Goal: Information Seeking & Learning: Learn about a topic

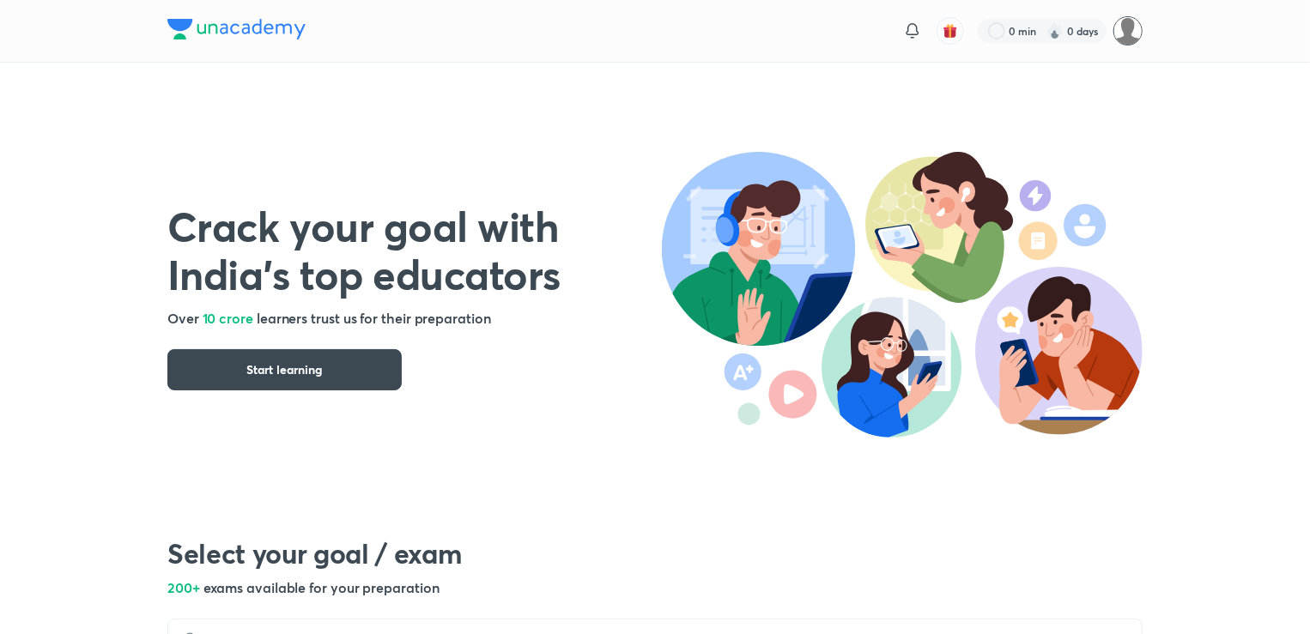
click at [1126, 24] on img at bounding box center [1127, 30] width 29 height 29
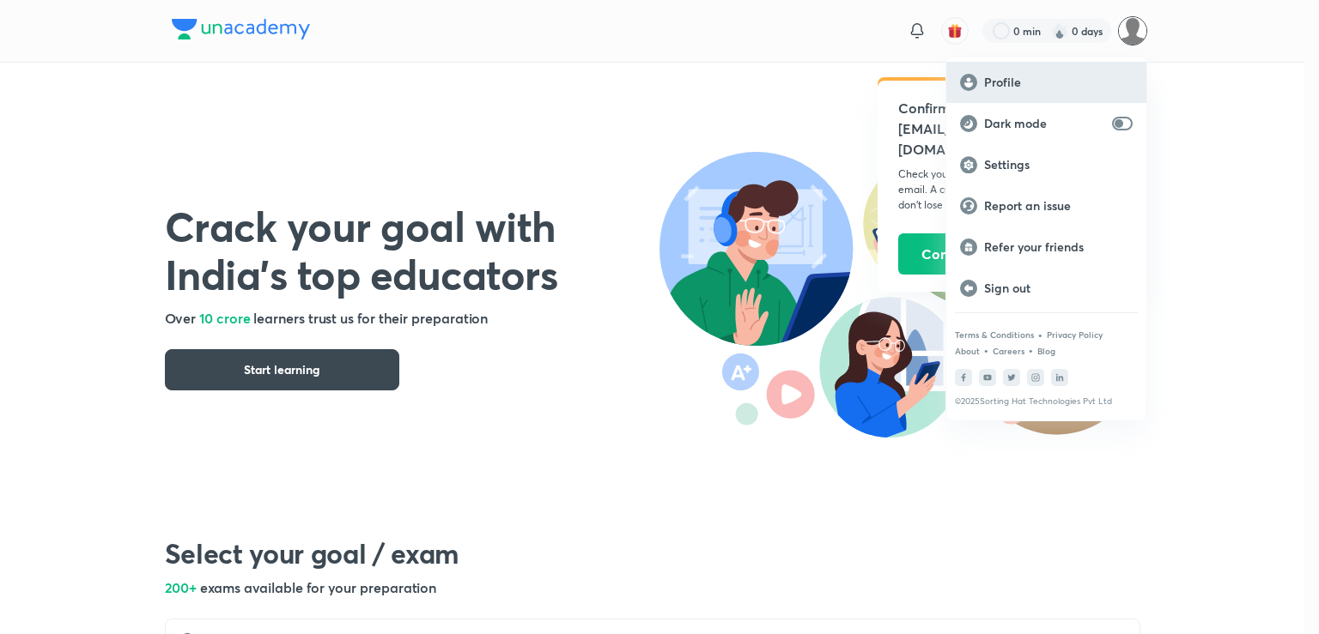
click at [1030, 85] on p "Profile" at bounding box center [1058, 82] width 149 height 15
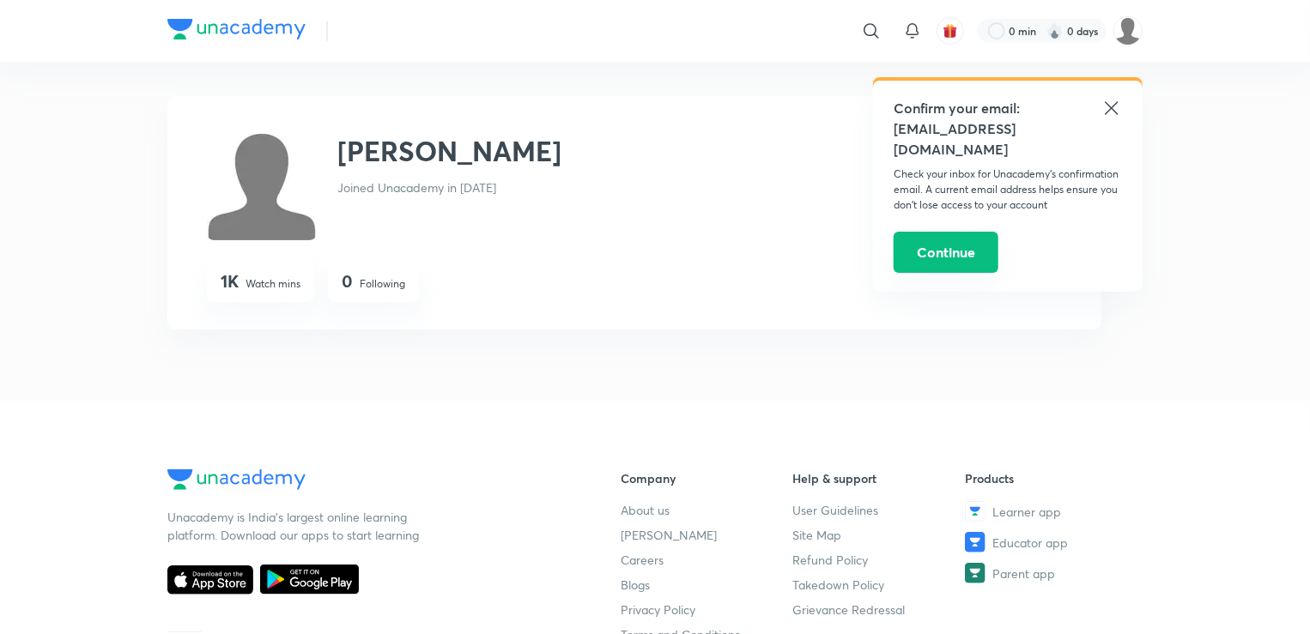
click at [966, 239] on button "Continue" at bounding box center [946, 252] width 105 height 41
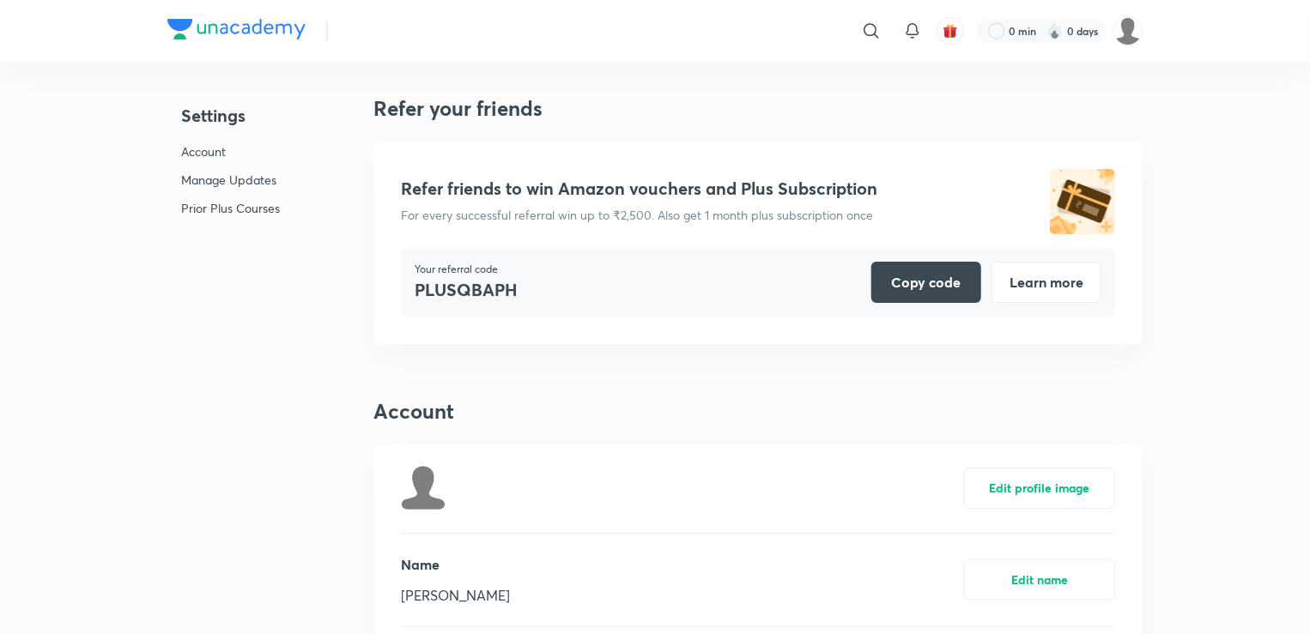
scroll to position [4214, 0]
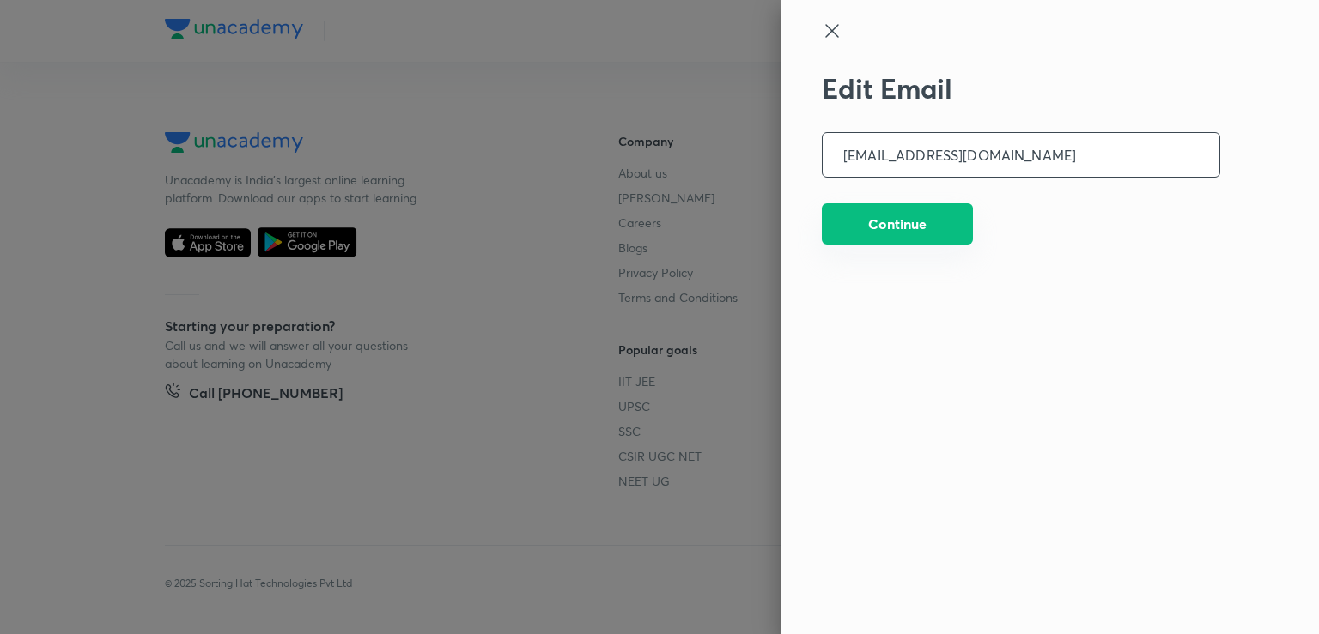
click at [931, 217] on button "Continue" at bounding box center [897, 223] width 151 height 41
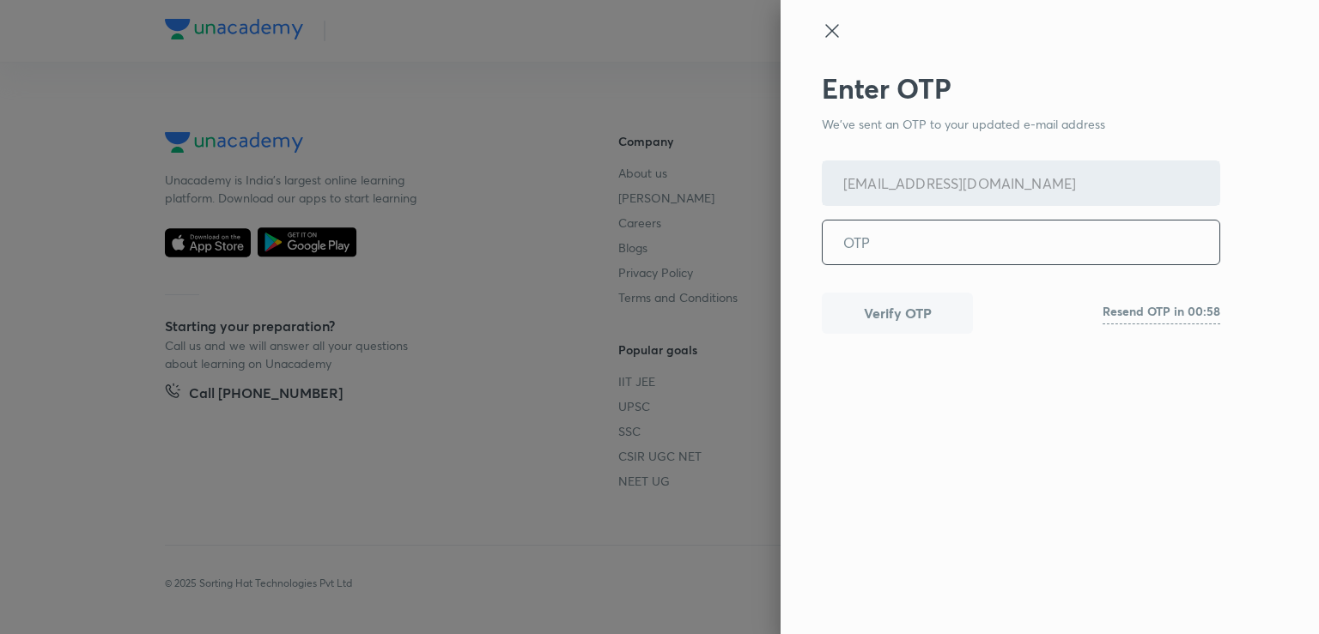
click at [835, 30] on icon at bounding box center [832, 31] width 21 height 21
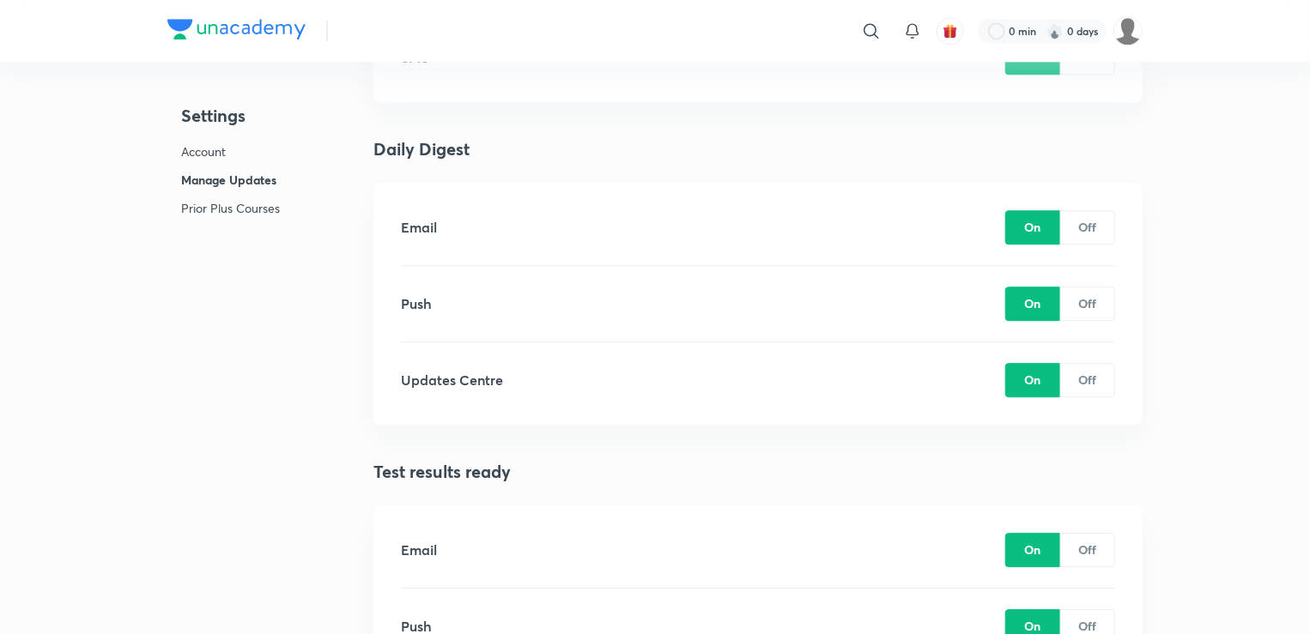
scroll to position [1811, 0]
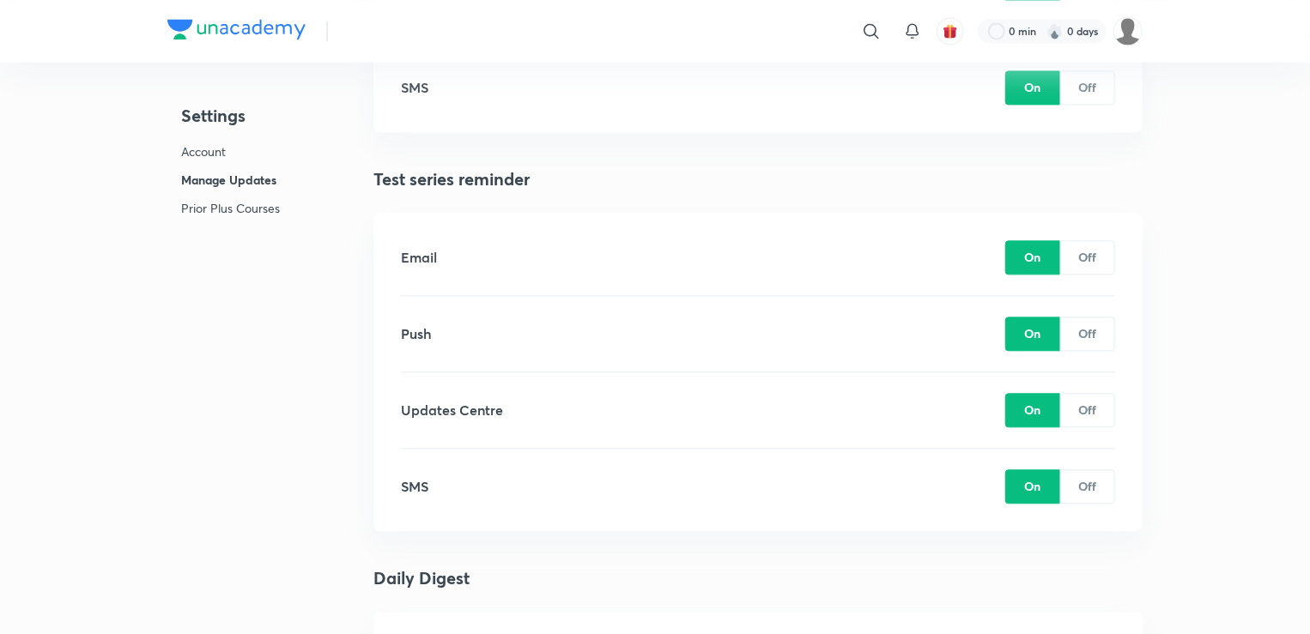
click at [243, 23] on img at bounding box center [236, 29] width 138 height 21
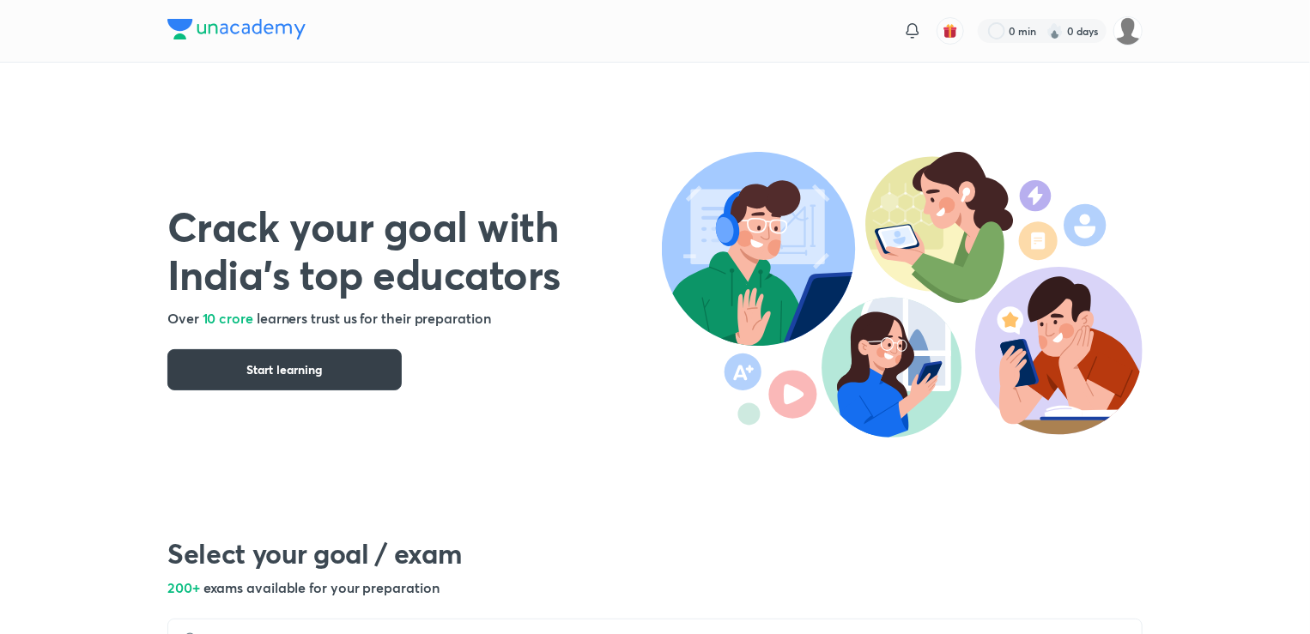
click at [337, 368] on button "Start learning" at bounding box center [284, 369] width 234 height 41
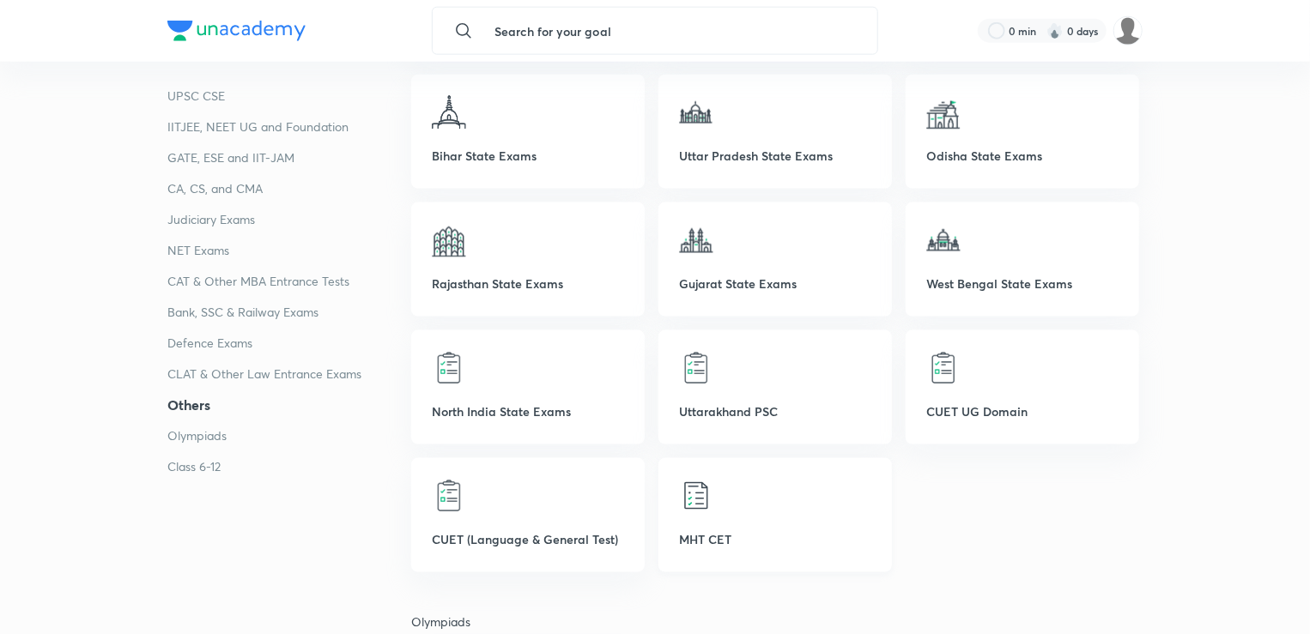
scroll to position [4292, 0]
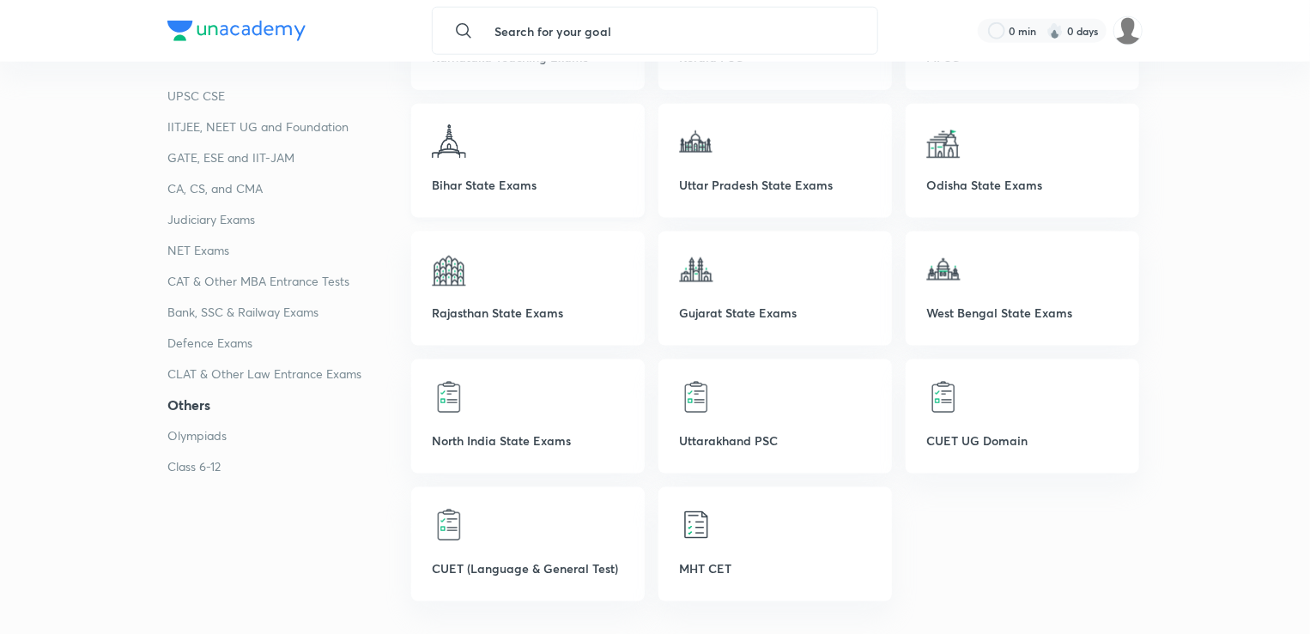
click at [495, 176] on p "Bihar State Exams" at bounding box center [528, 185] width 192 height 18
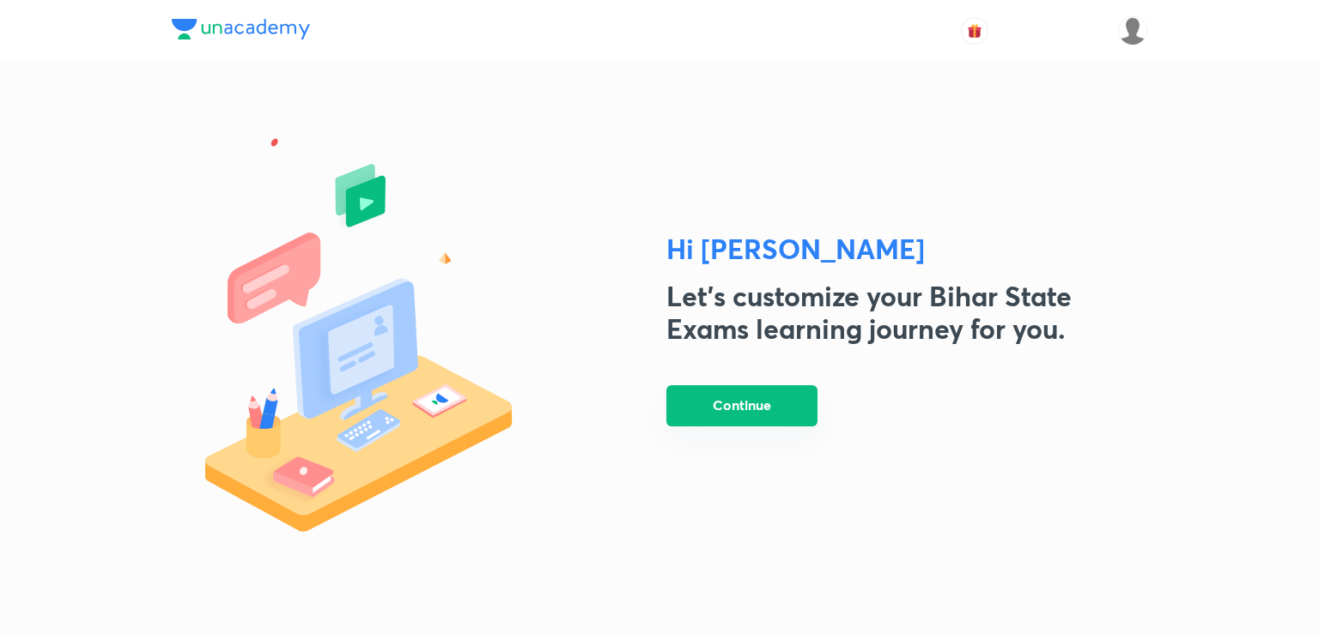
click at [752, 411] on button "Continue" at bounding box center [741, 405] width 151 height 41
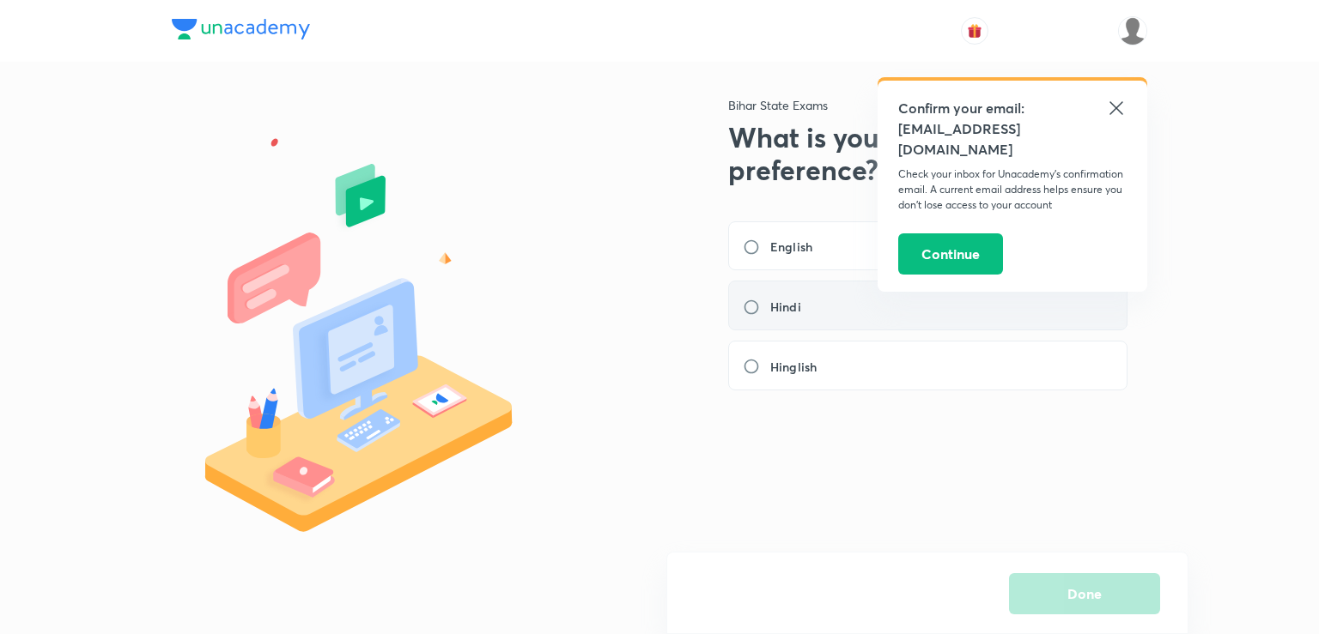
click at [772, 304] on h6 "Hindi" at bounding box center [785, 307] width 31 height 18
radio input "true"
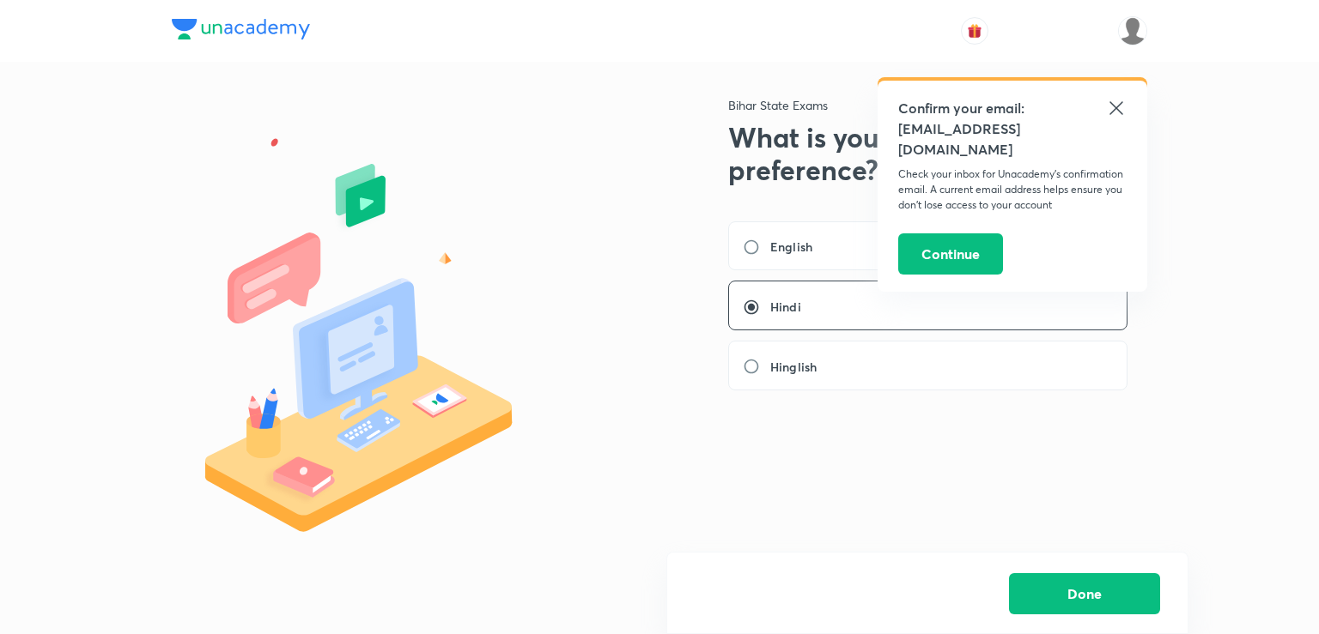
drag, startPoint x: 1117, startPoint y: 104, endPoint x: 1130, endPoint y: 114, distance: 16.5
click at [1125, 106] on icon at bounding box center [1116, 108] width 21 height 21
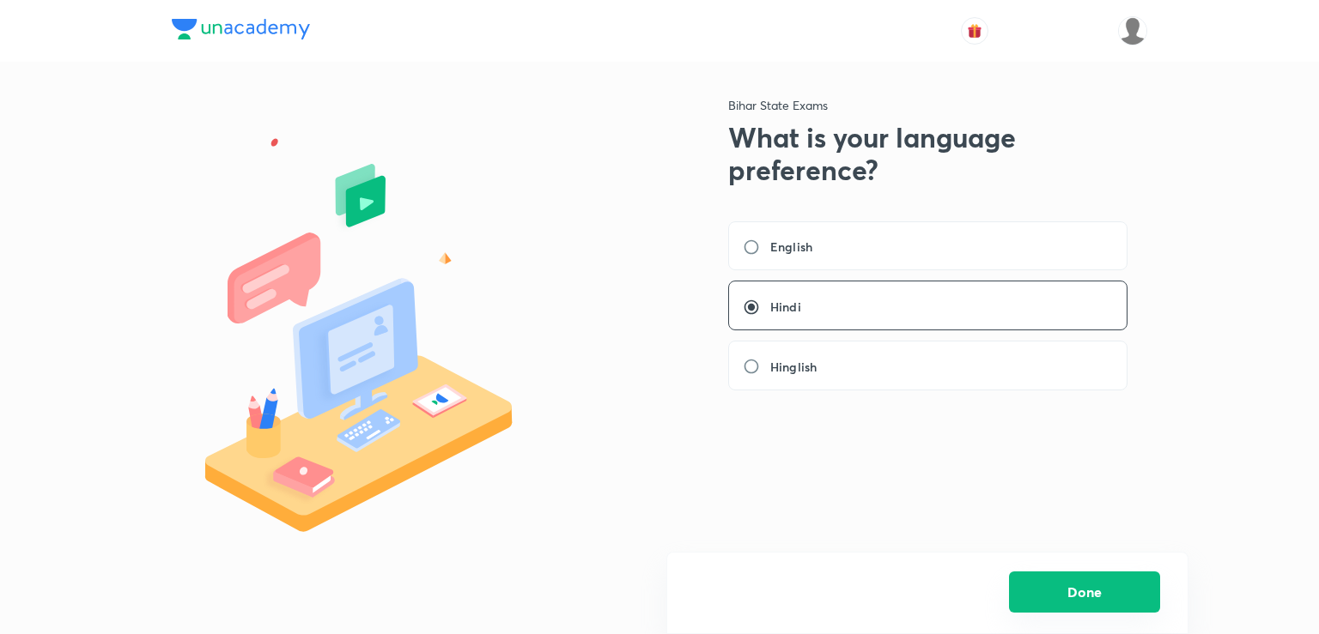
click at [1070, 591] on button "Done" at bounding box center [1084, 592] width 151 height 41
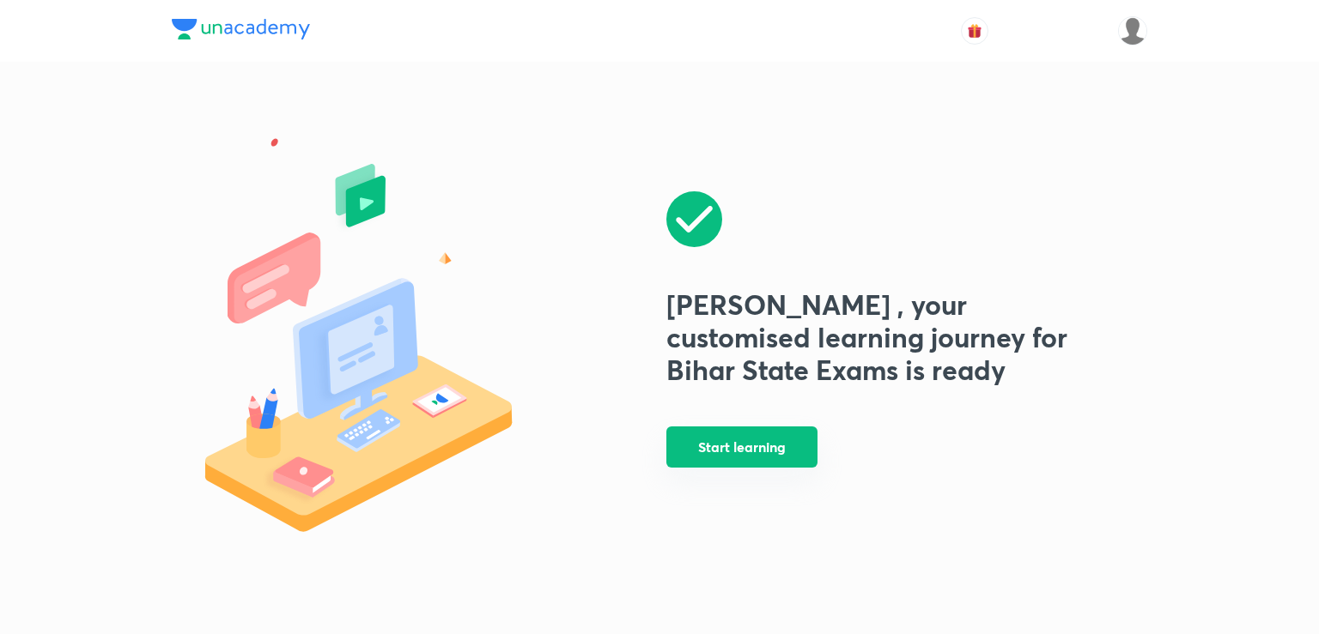
click at [742, 451] on button "Start learning" at bounding box center [741, 447] width 151 height 41
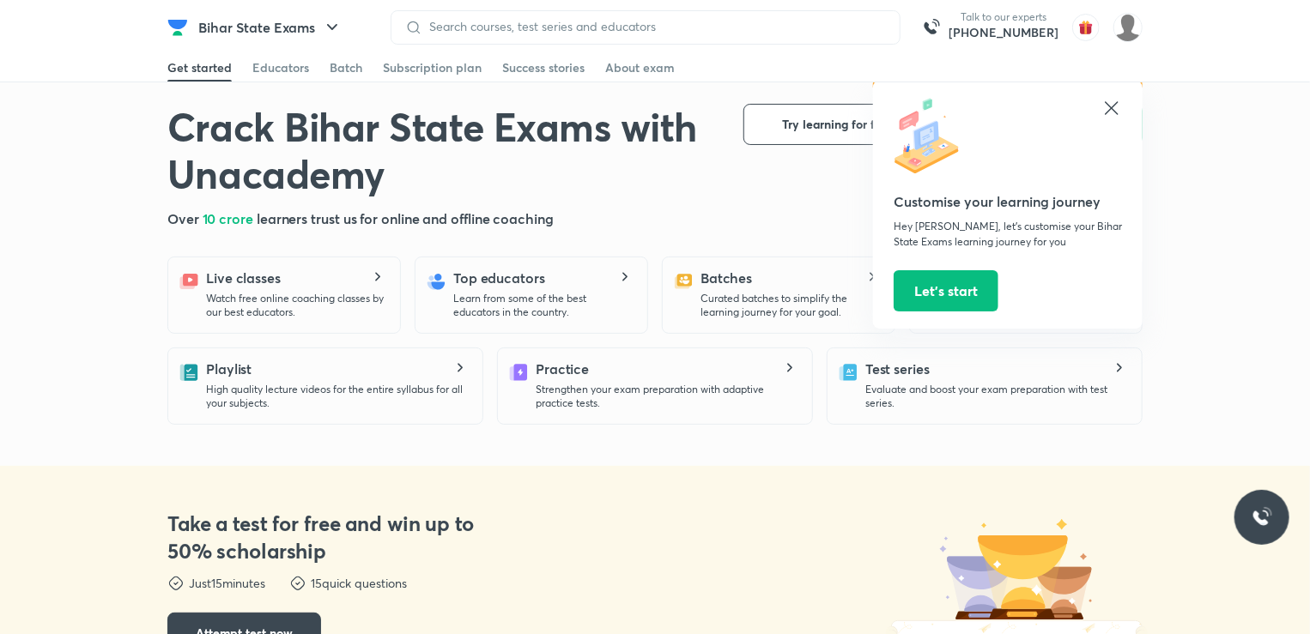
click at [1116, 98] on icon at bounding box center [1111, 108] width 21 height 21
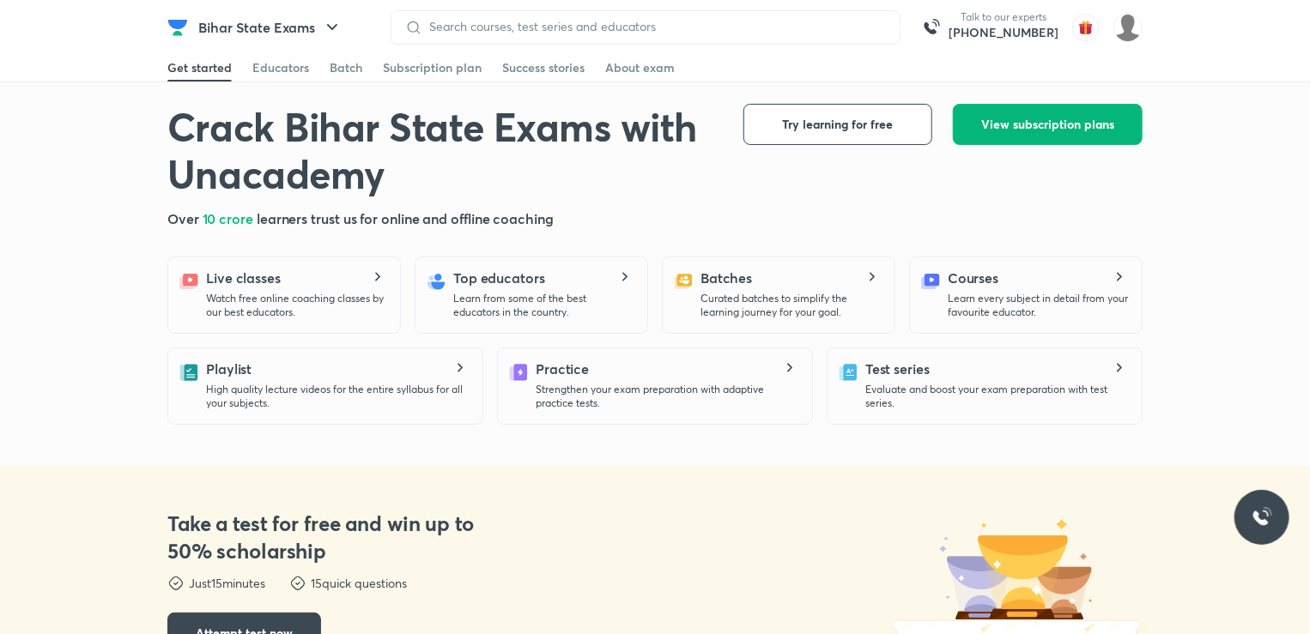
click at [1054, 126] on span "View subscription plans" at bounding box center [1047, 124] width 133 height 17
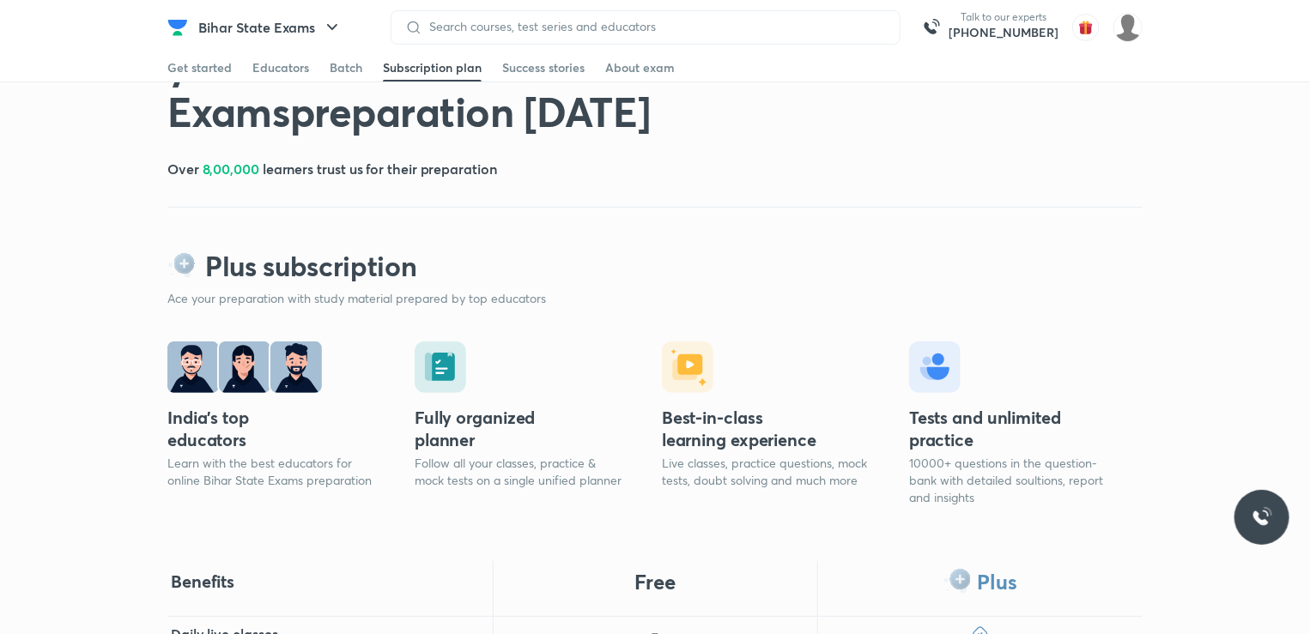
scroll to position [258, 0]
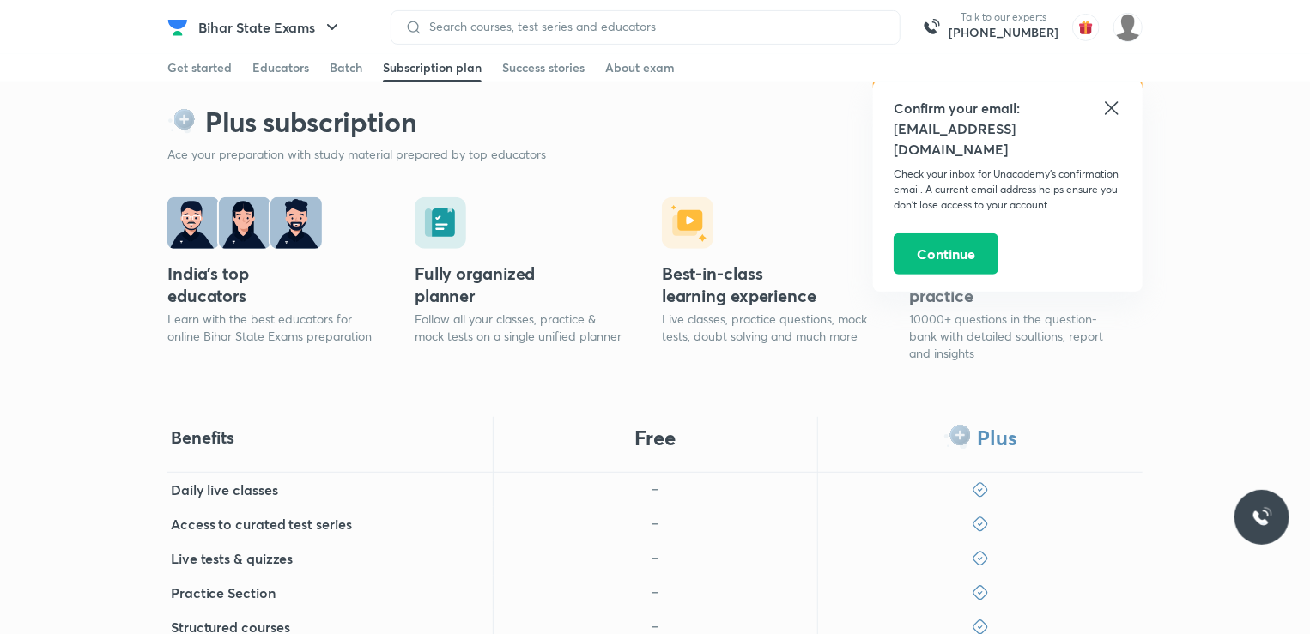
click at [1106, 102] on icon at bounding box center [1111, 107] width 13 height 13
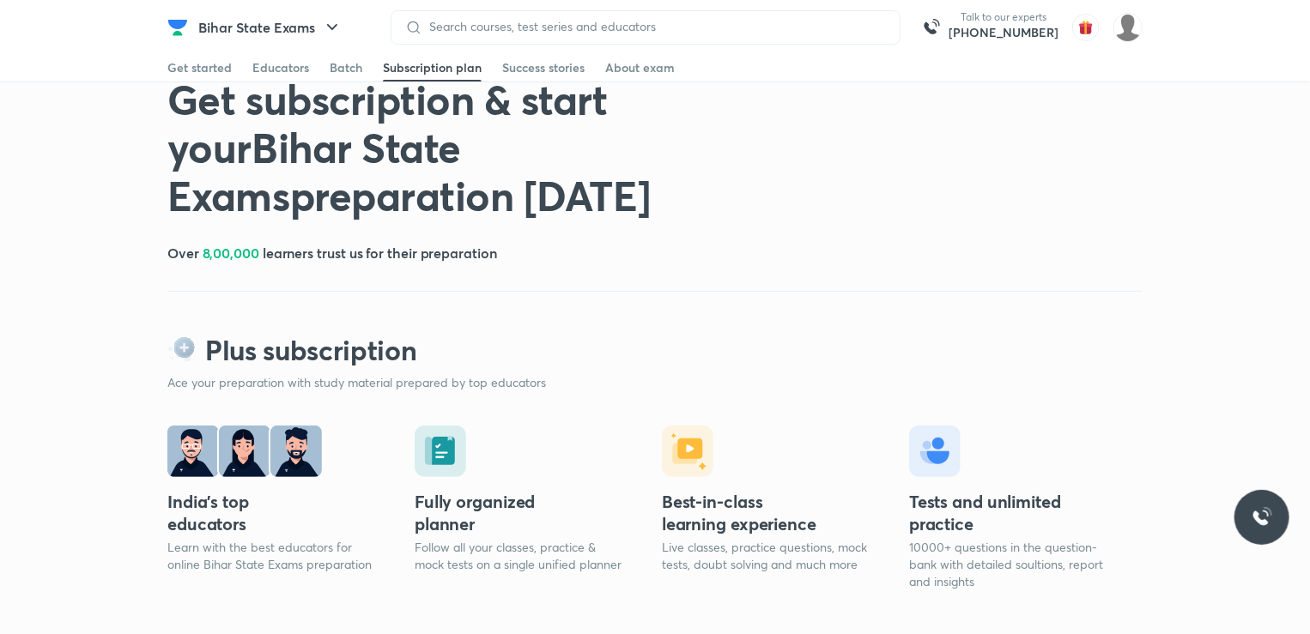
scroll to position [0, 0]
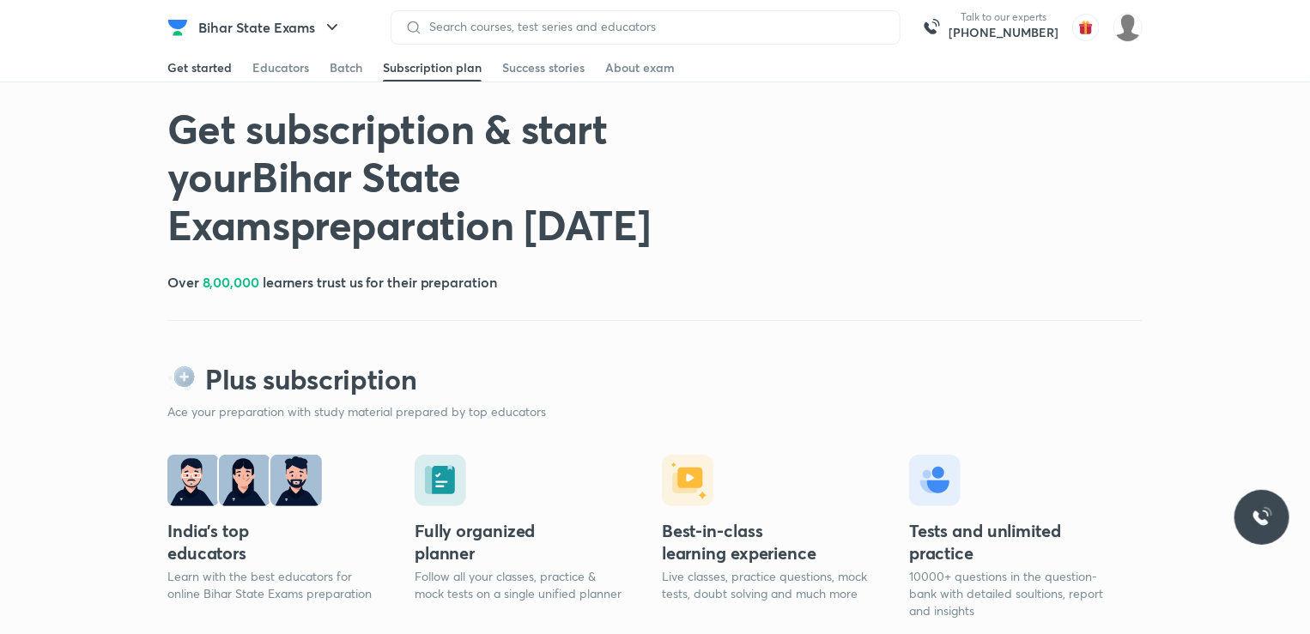
click at [220, 66] on div "Get started" at bounding box center [199, 67] width 64 height 17
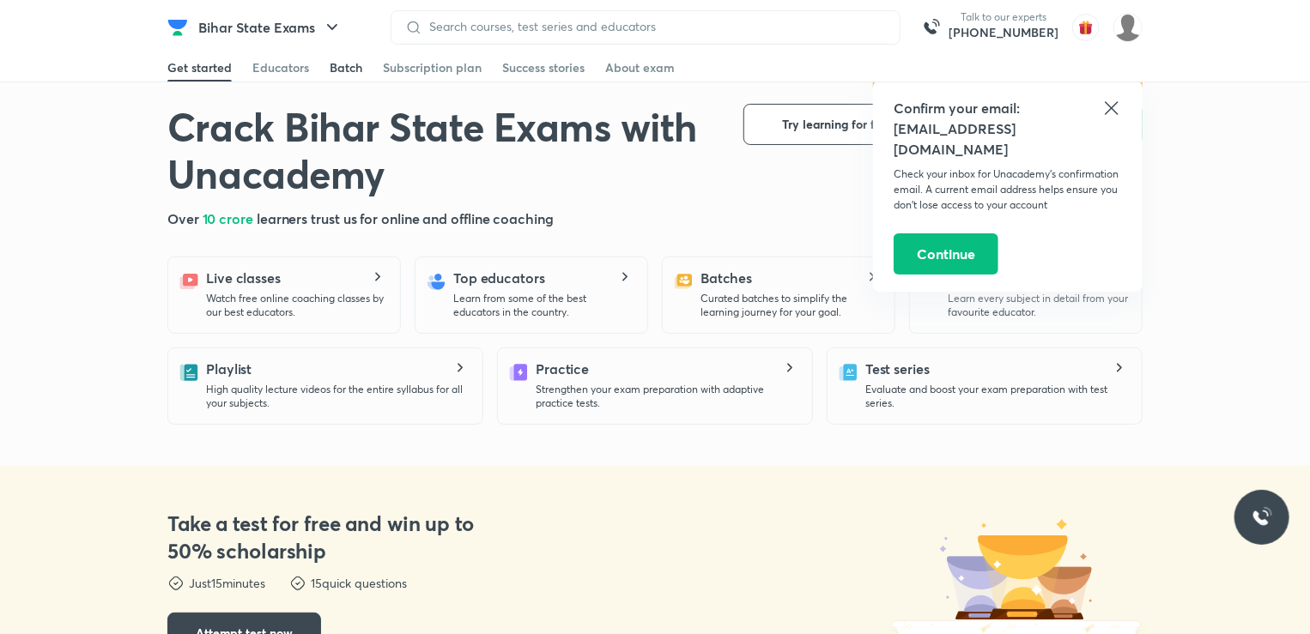
click at [344, 65] on div "Batch" at bounding box center [346, 67] width 33 height 17
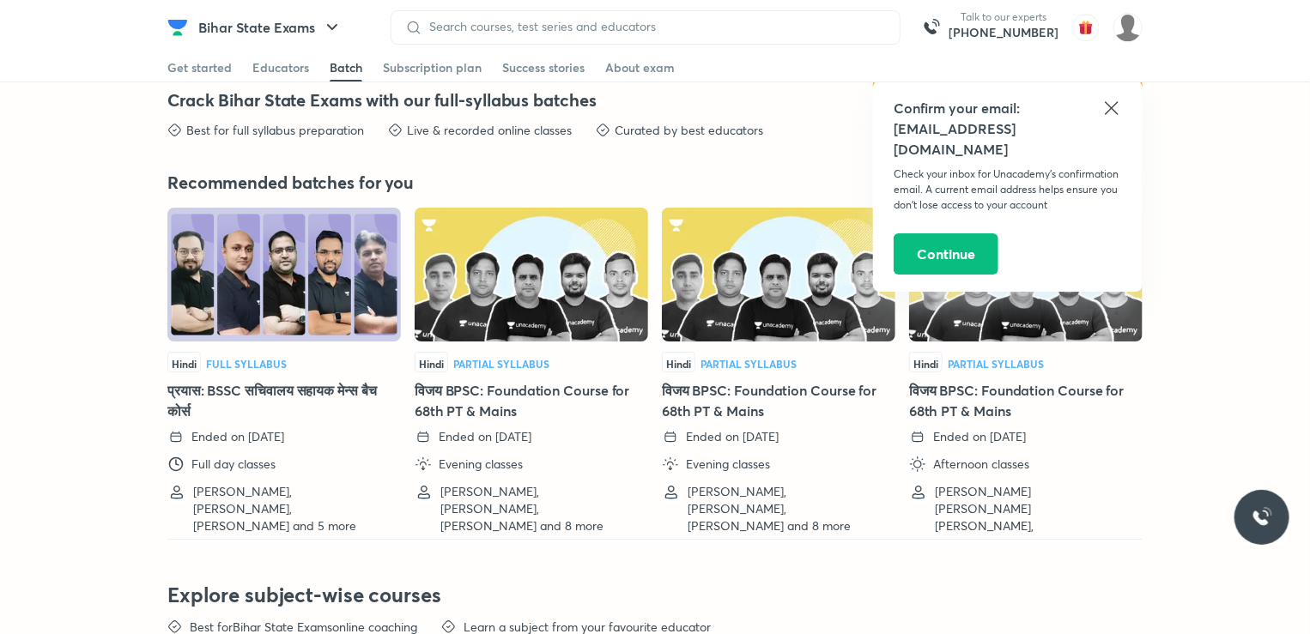
scroll to position [3039, 0]
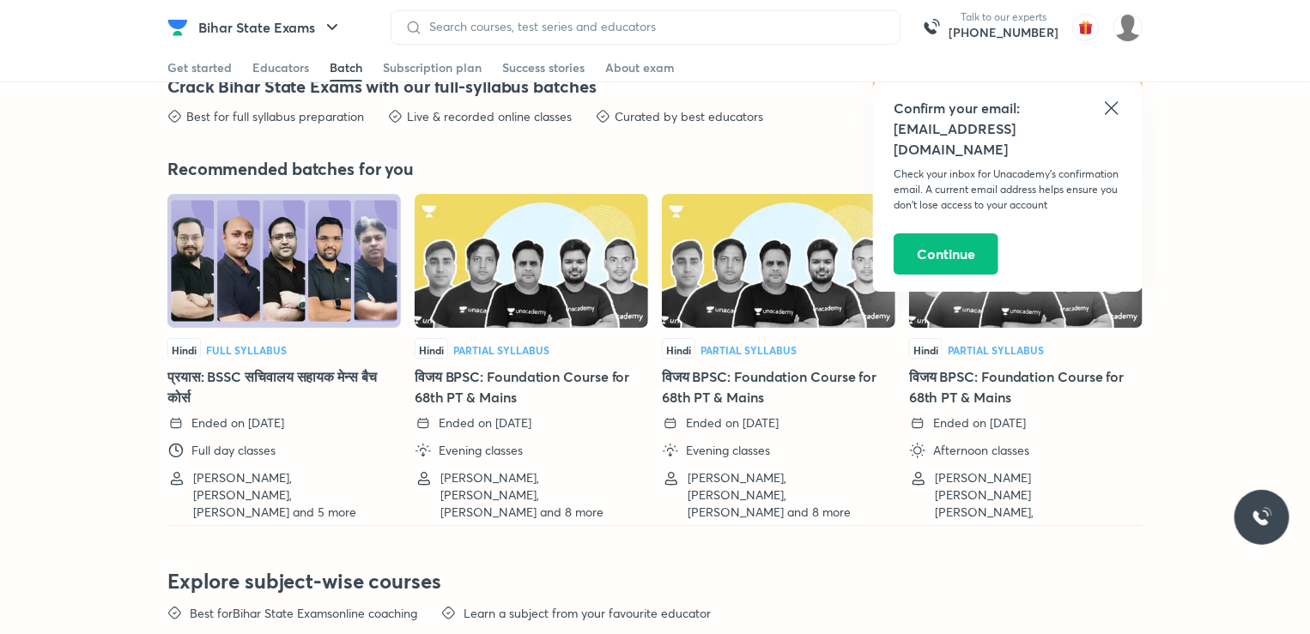
click at [1116, 106] on icon at bounding box center [1111, 108] width 21 height 21
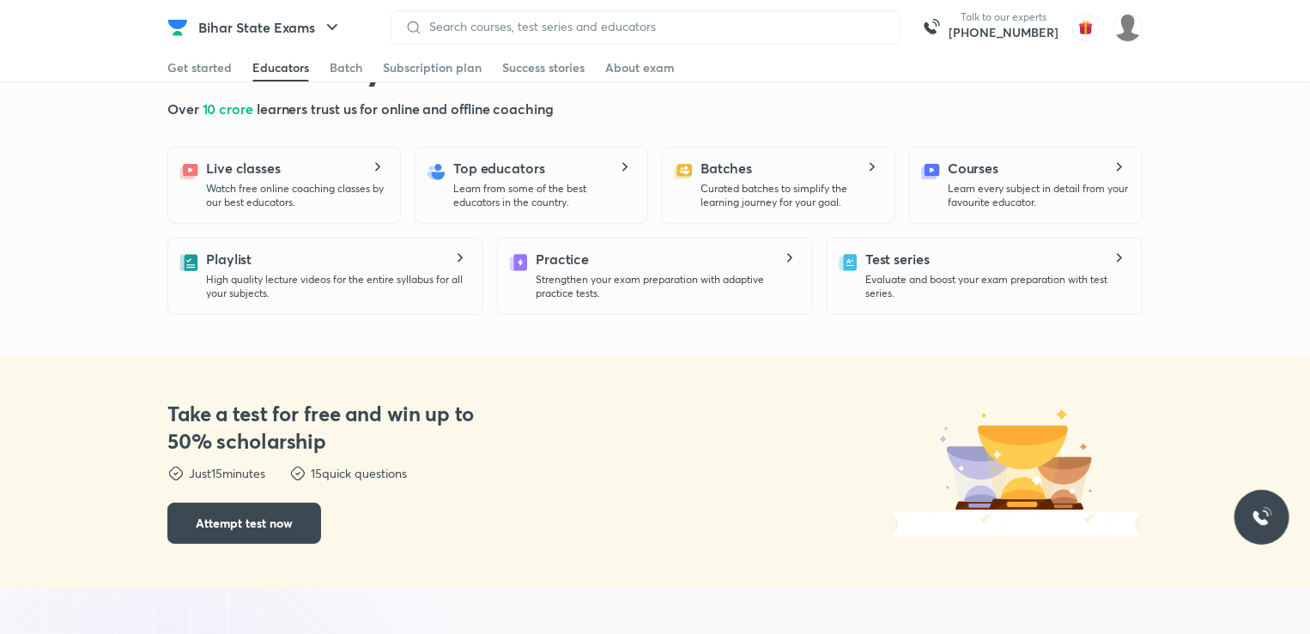
scroll to position [0, 0]
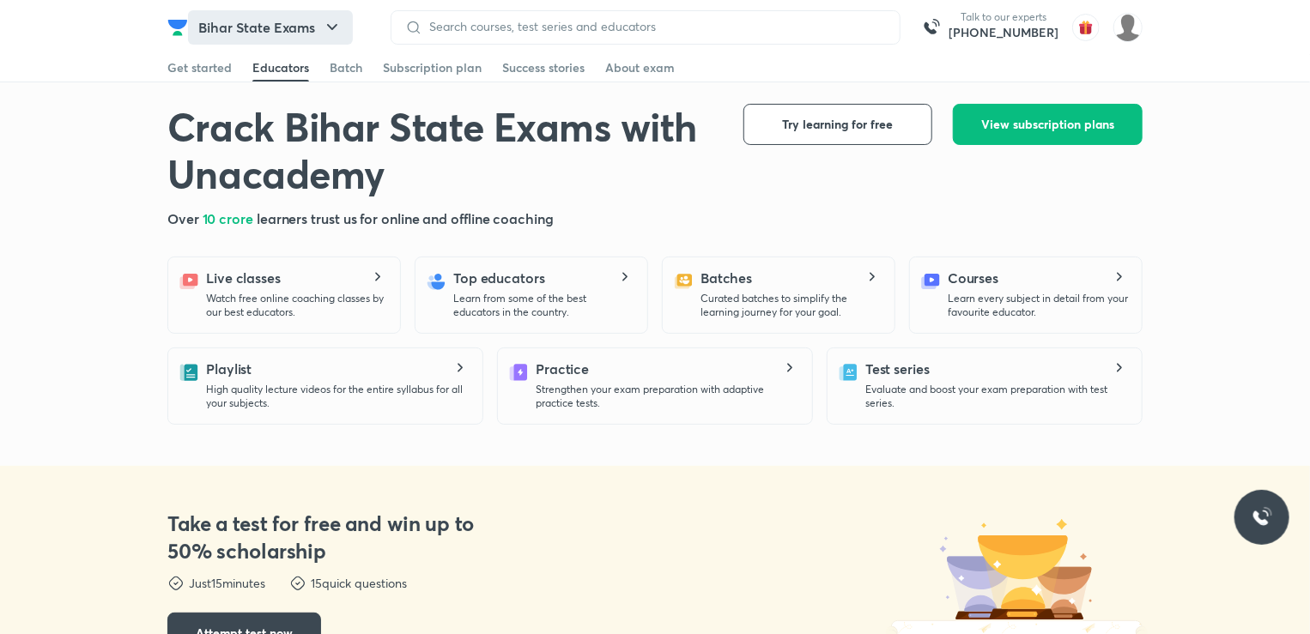
click at [321, 21] on button "Bihar State Exams" at bounding box center [270, 27] width 165 height 34
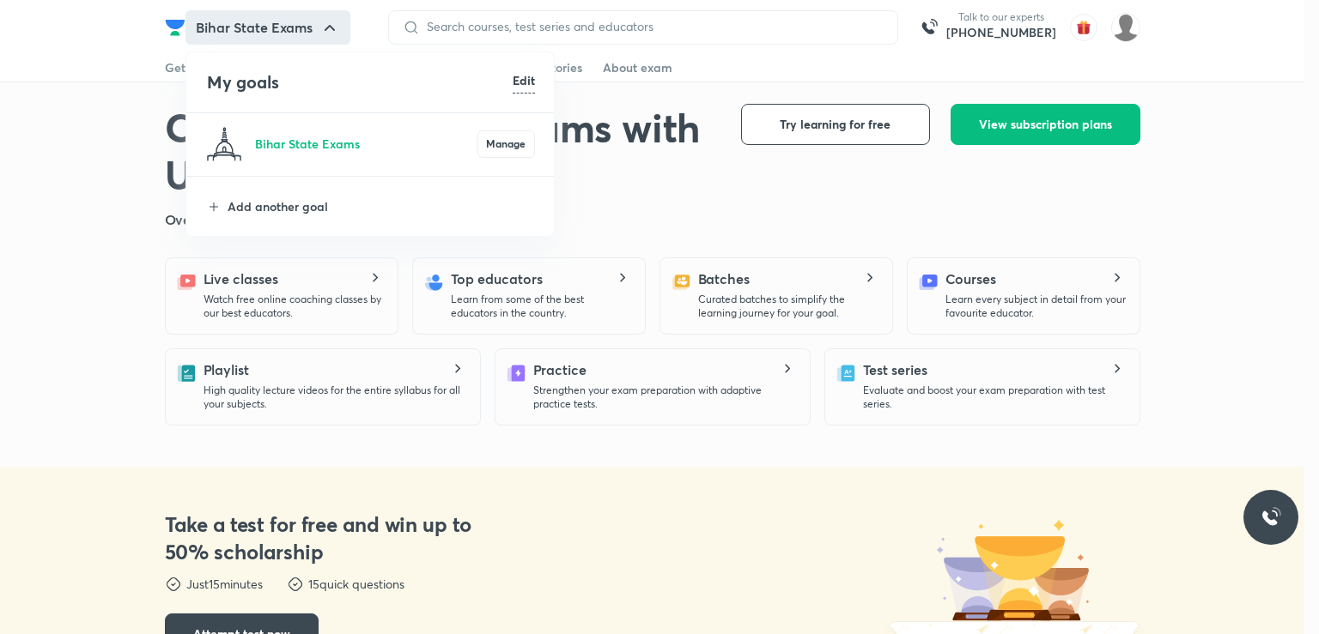
click at [321, 21] on div at bounding box center [659, 317] width 1319 height 634
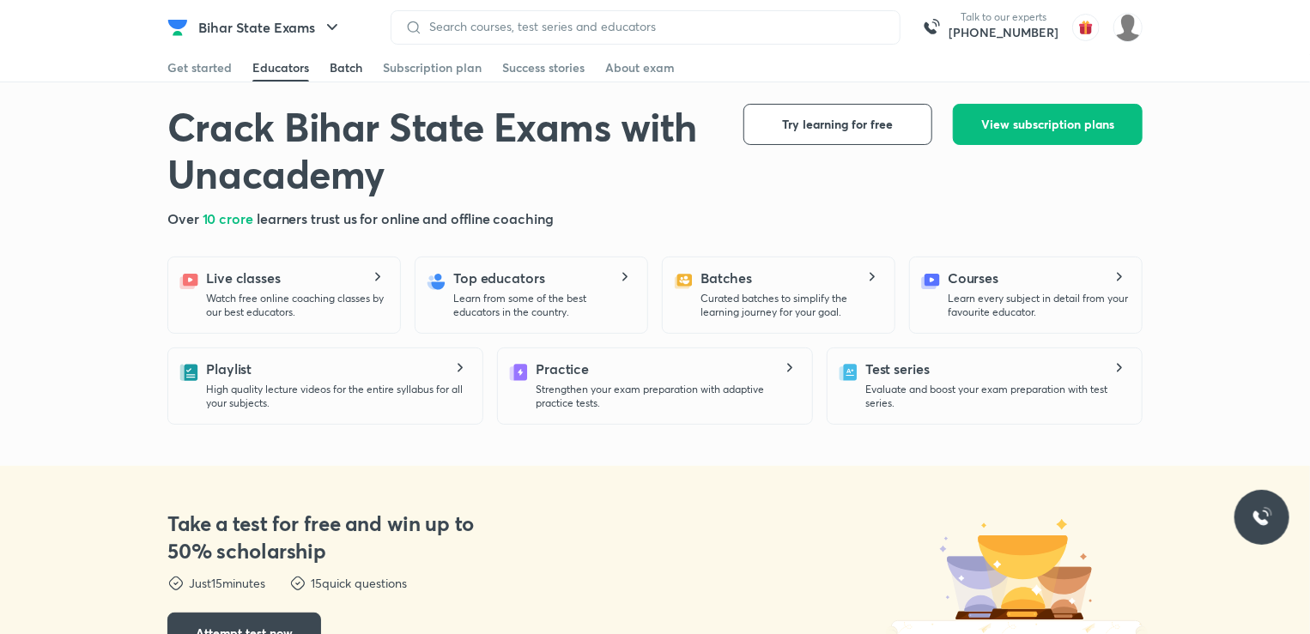
click at [336, 71] on div "Batch" at bounding box center [346, 67] width 33 height 17
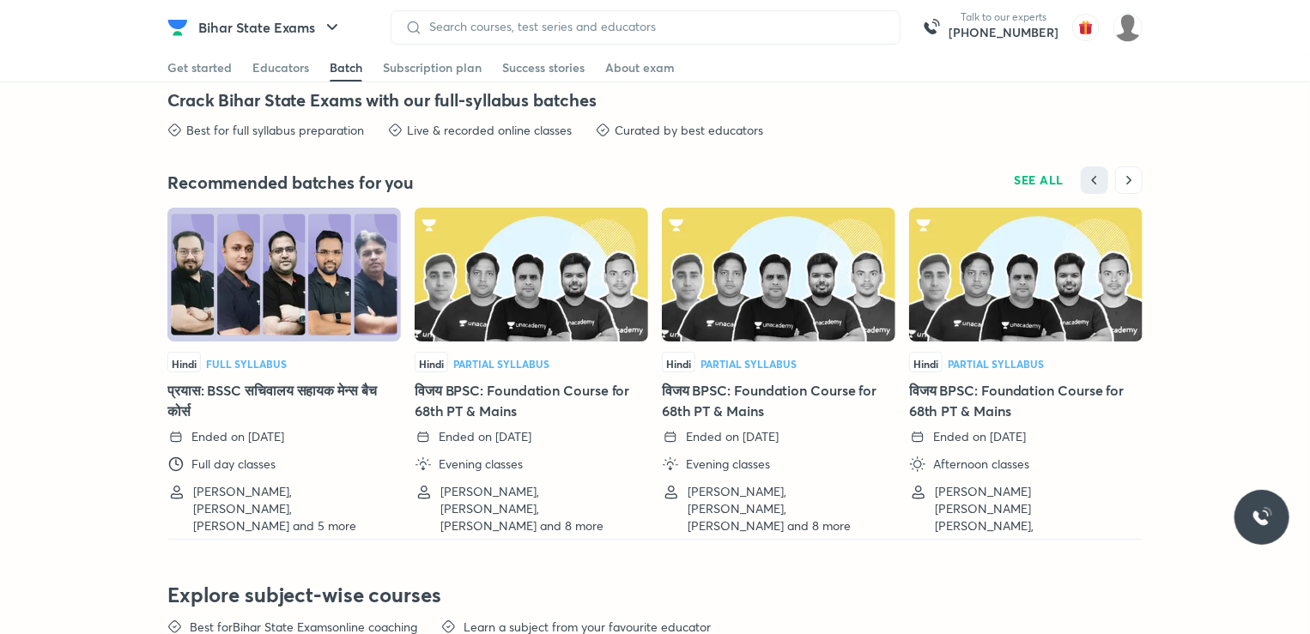
scroll to position [3039, 0]
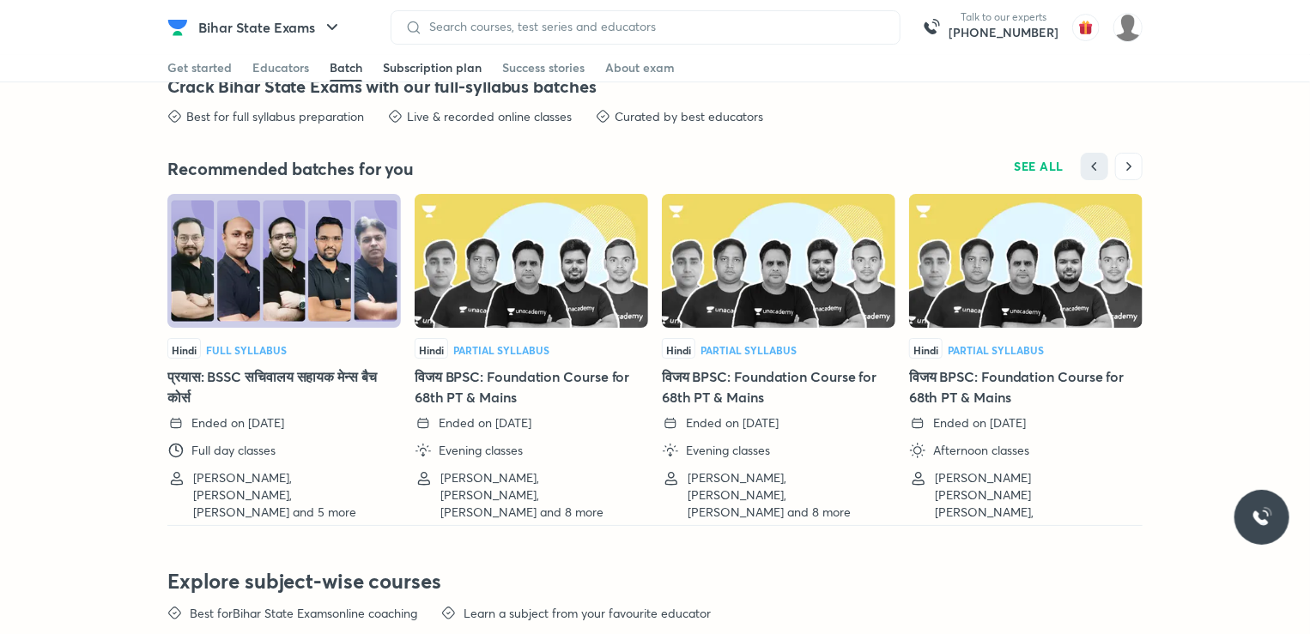
click at [397, 71] on div "Subscription plan" at bounding box center [432, 67] width 99 height 17
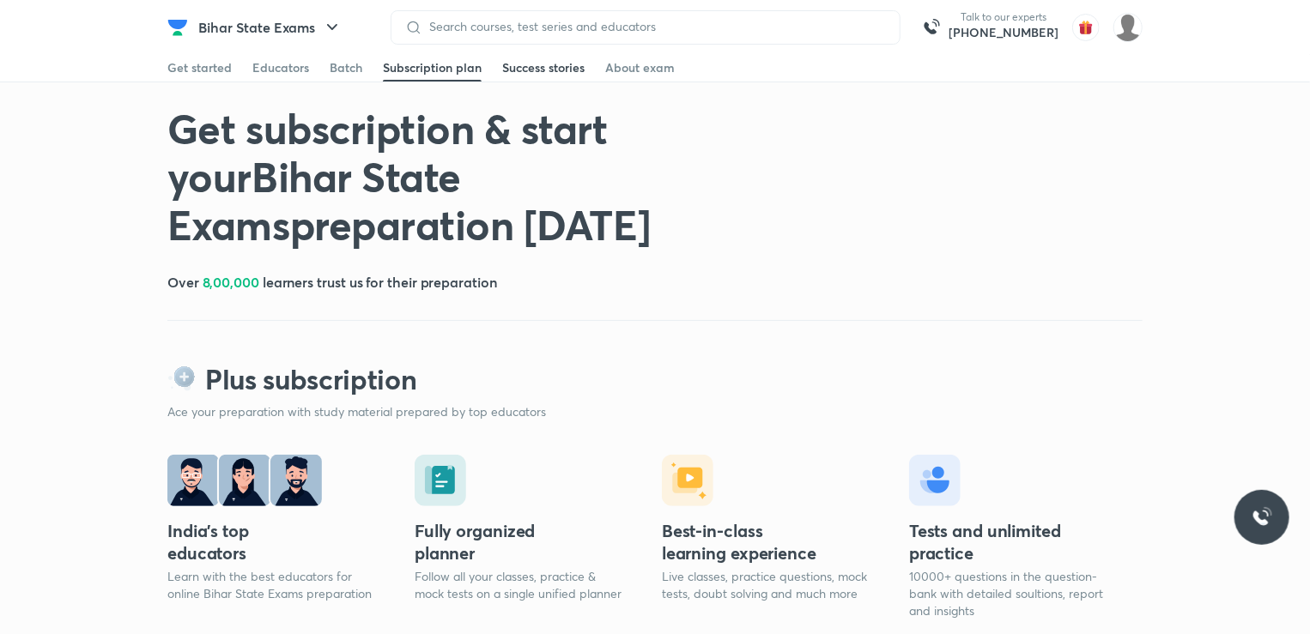
click at [540, 74] on div "Success stories" at bounding box center [543, 67] width 82 height 17
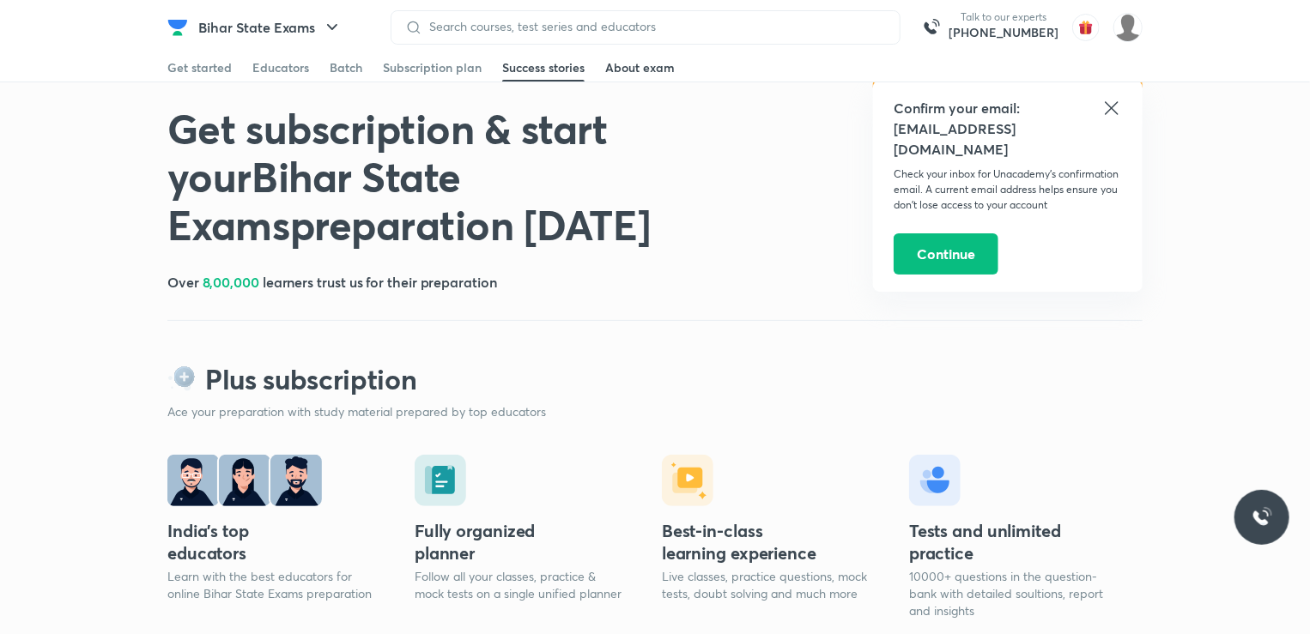
click at [643, 70] on div "About exam" at bounding box center [640, 67] width 70 height 17
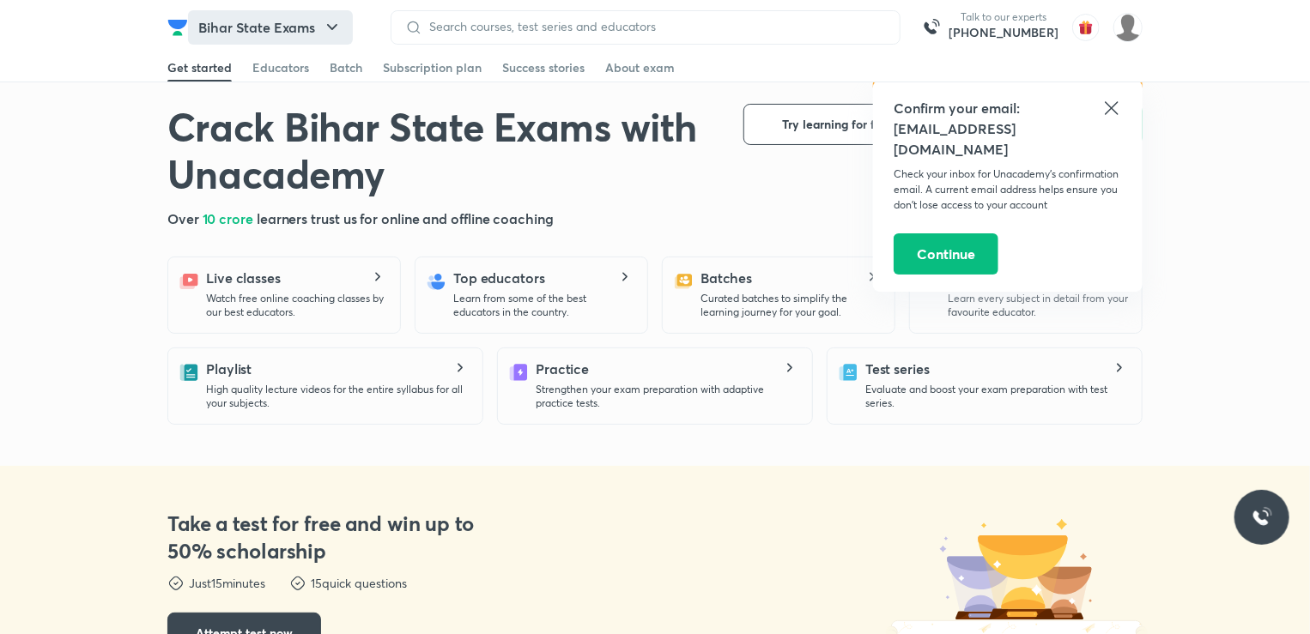
click at [208, 33] on button "Bihar State Exams" at bounding box center [270, 27] width 165 height 34
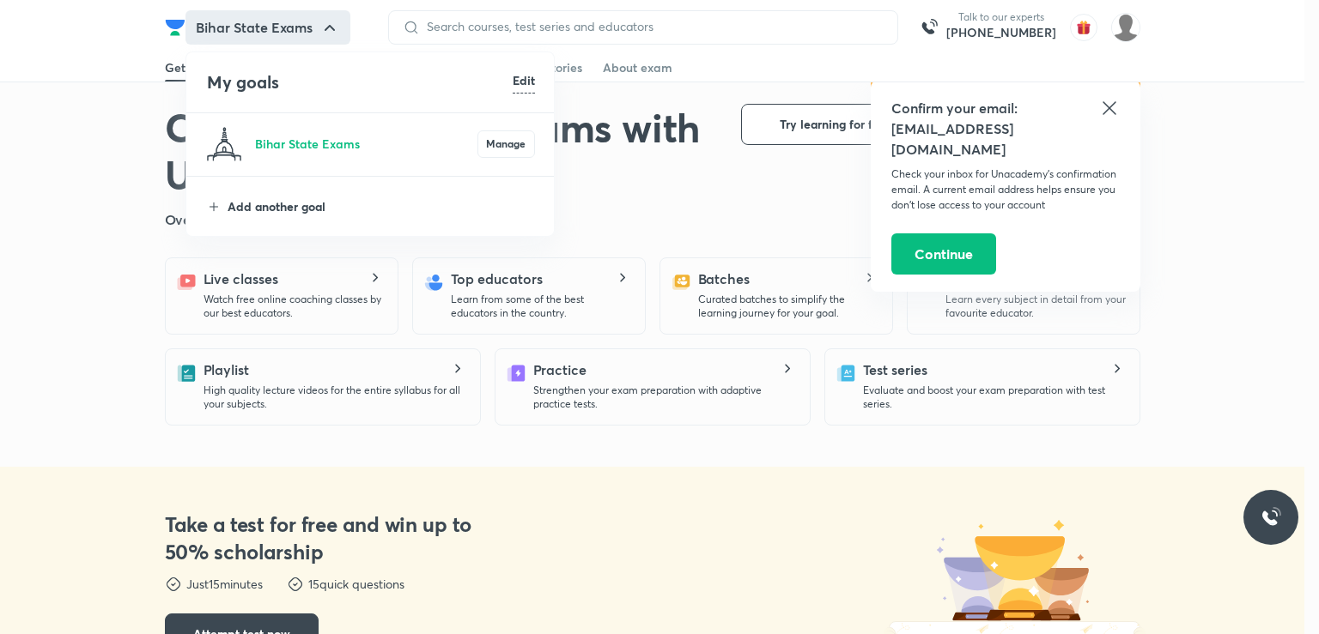
click at [241, 205] on p "Add another goal" at bounding box center [380, 206] width 307 height 18
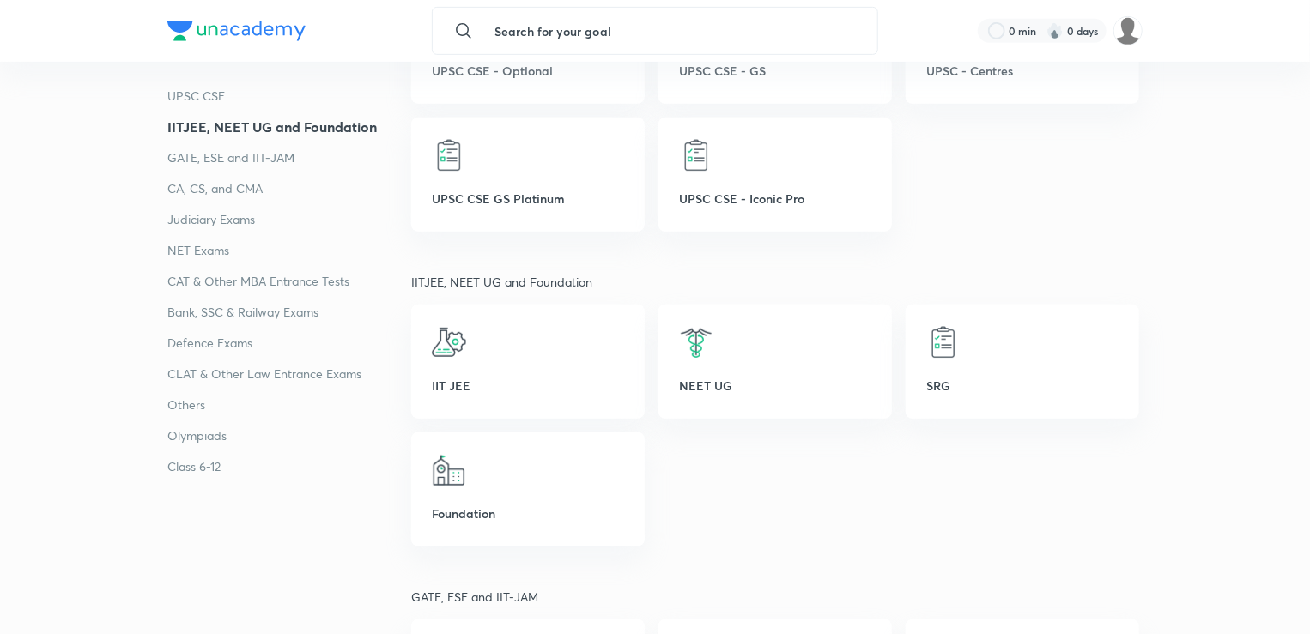
scroll to position [601, 0]
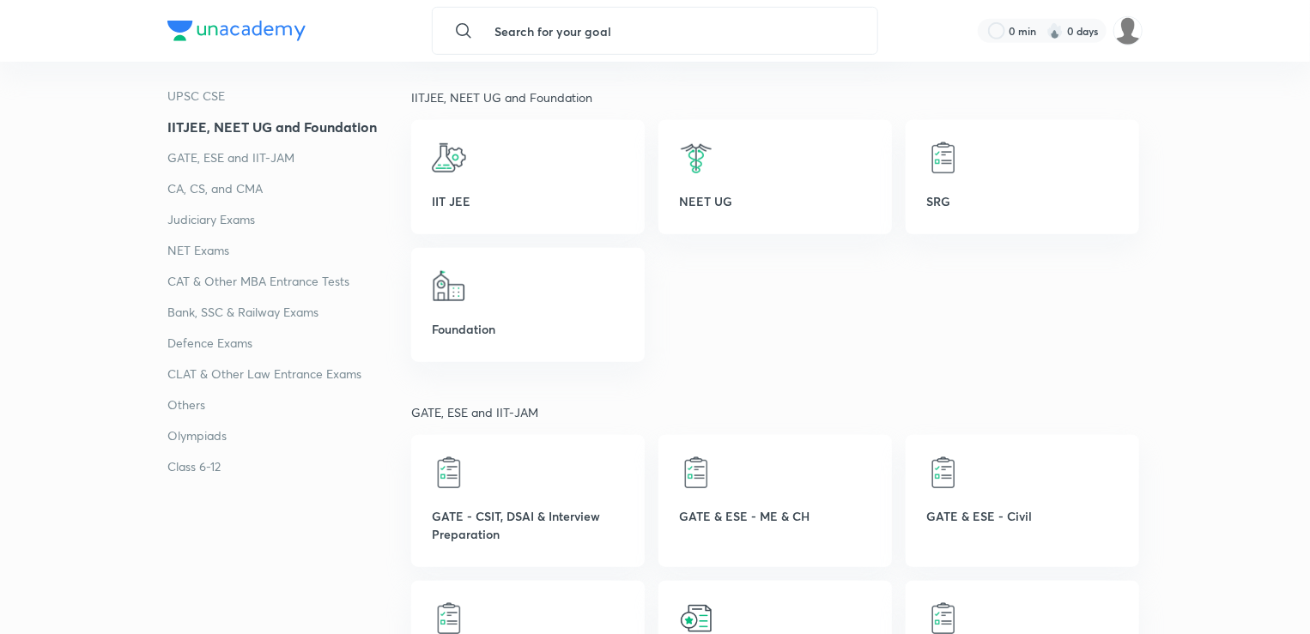
click at [185, 408] on p "Others" at bounding box center [289, 405] width 244 height 21
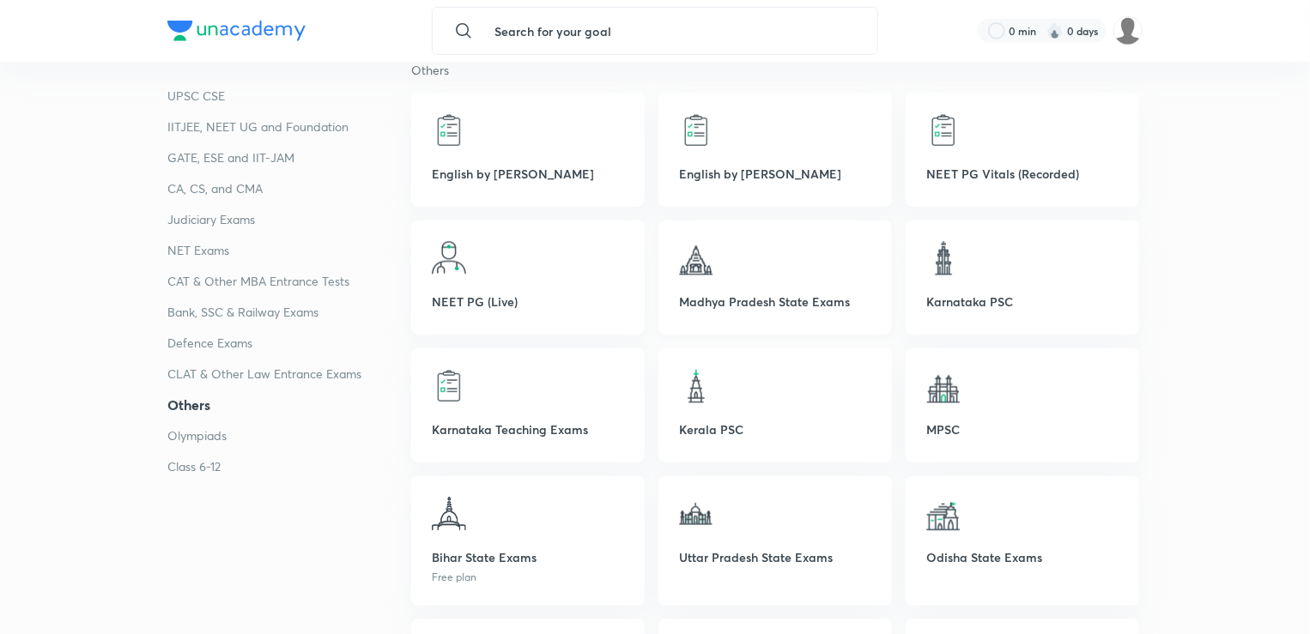
scroll to position [3949, 0]
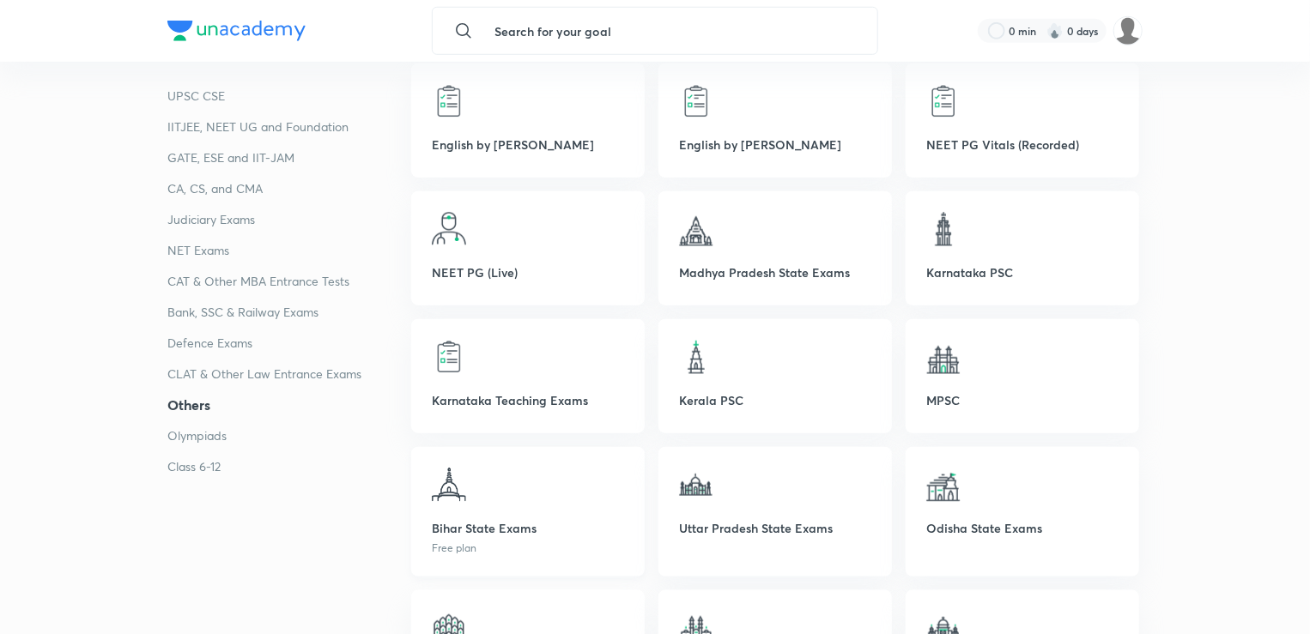
click at [470, 523] on p "Bihar State Exams" at bounding box center [528, 528] width 192 height 18
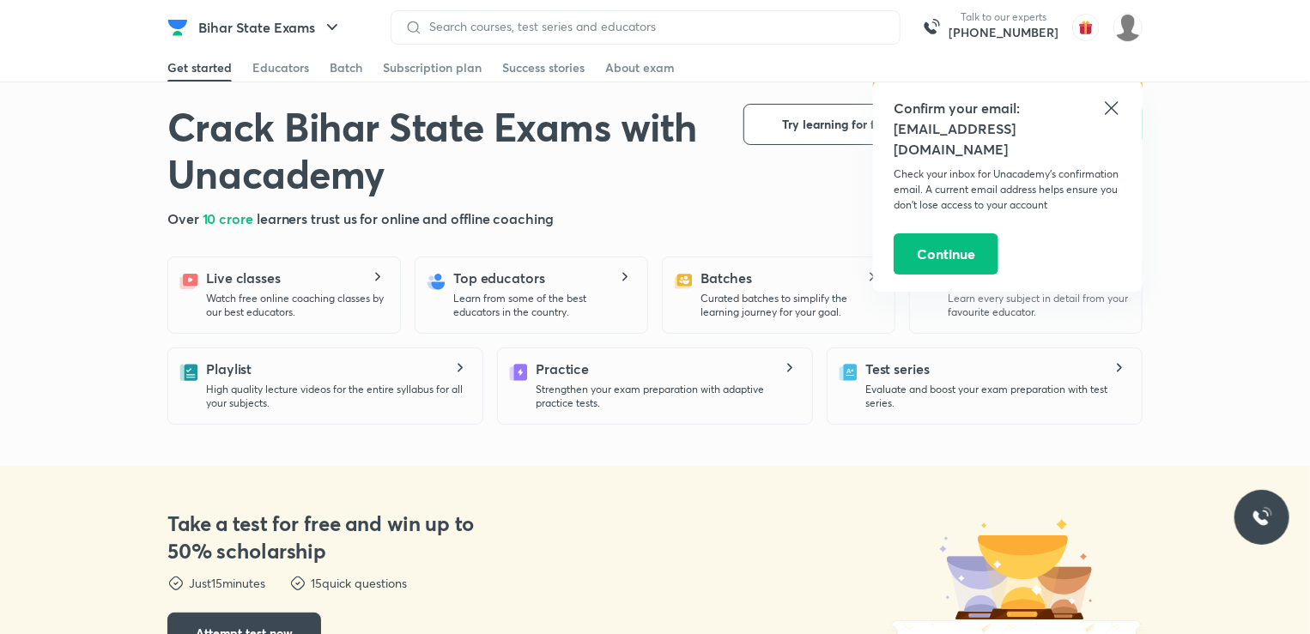
click at [1110, 111] on icon at bounding box center [1111, 108] width 21 height 21
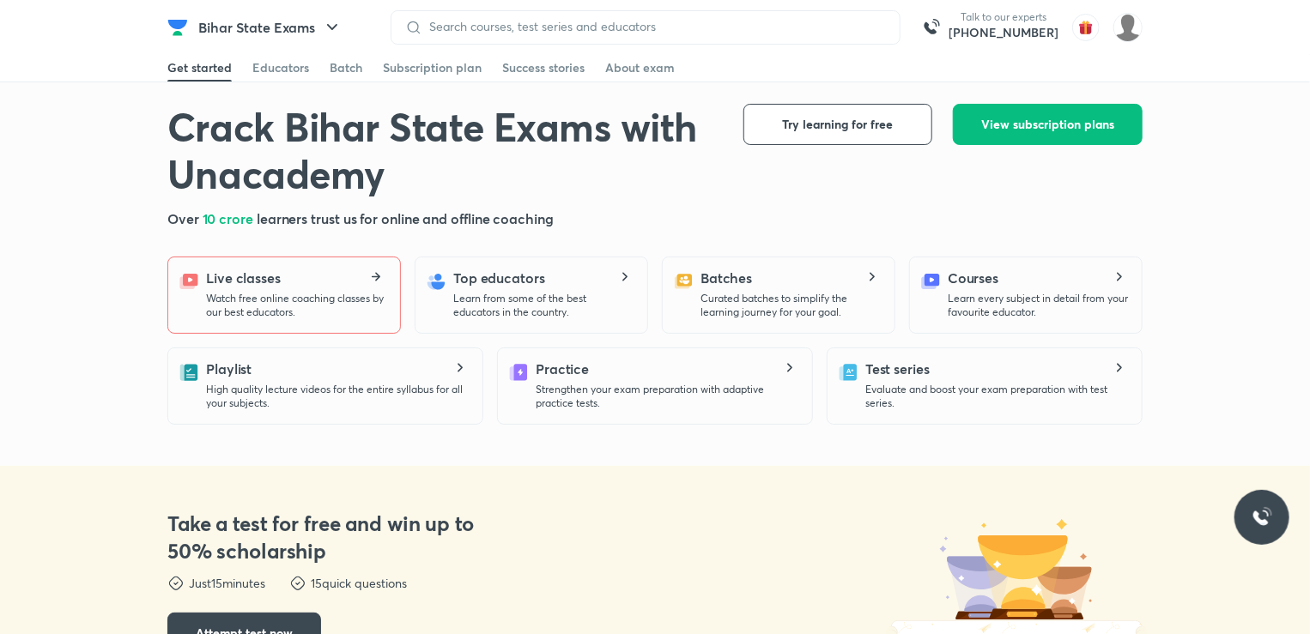
click at [347, 283] on div "Live classes Watch free online coaching classes by our best educators." at bounding box center [296, 294] width 180 height 52
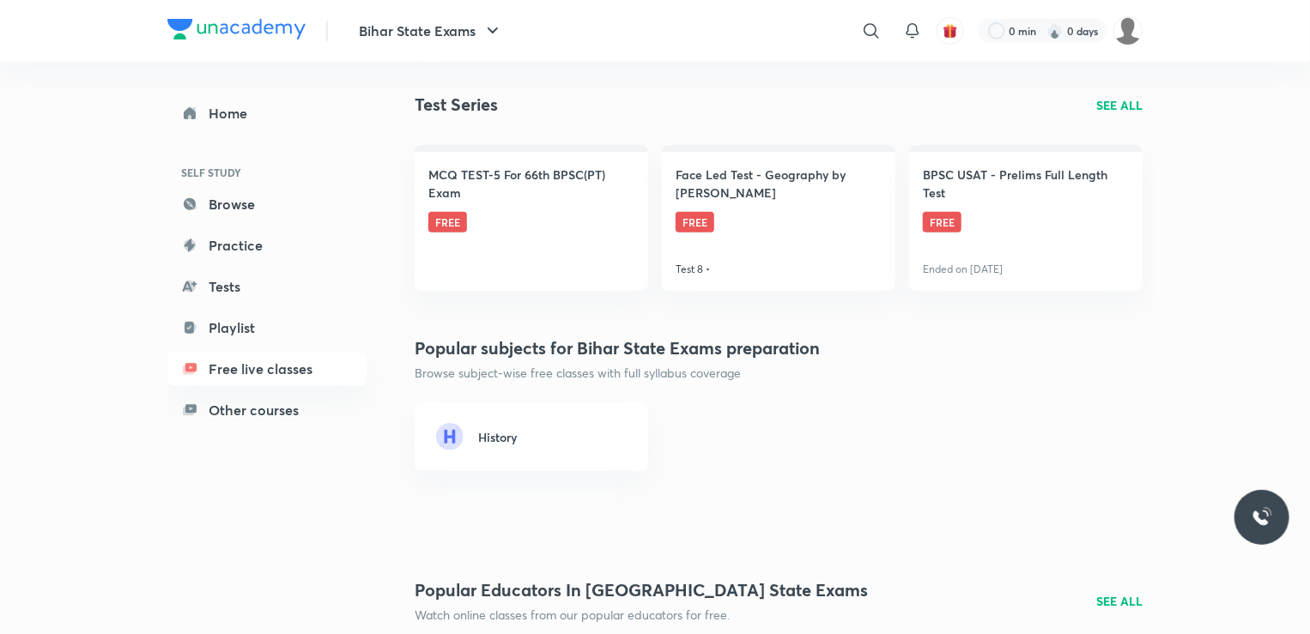
scroll to position [86, 0]
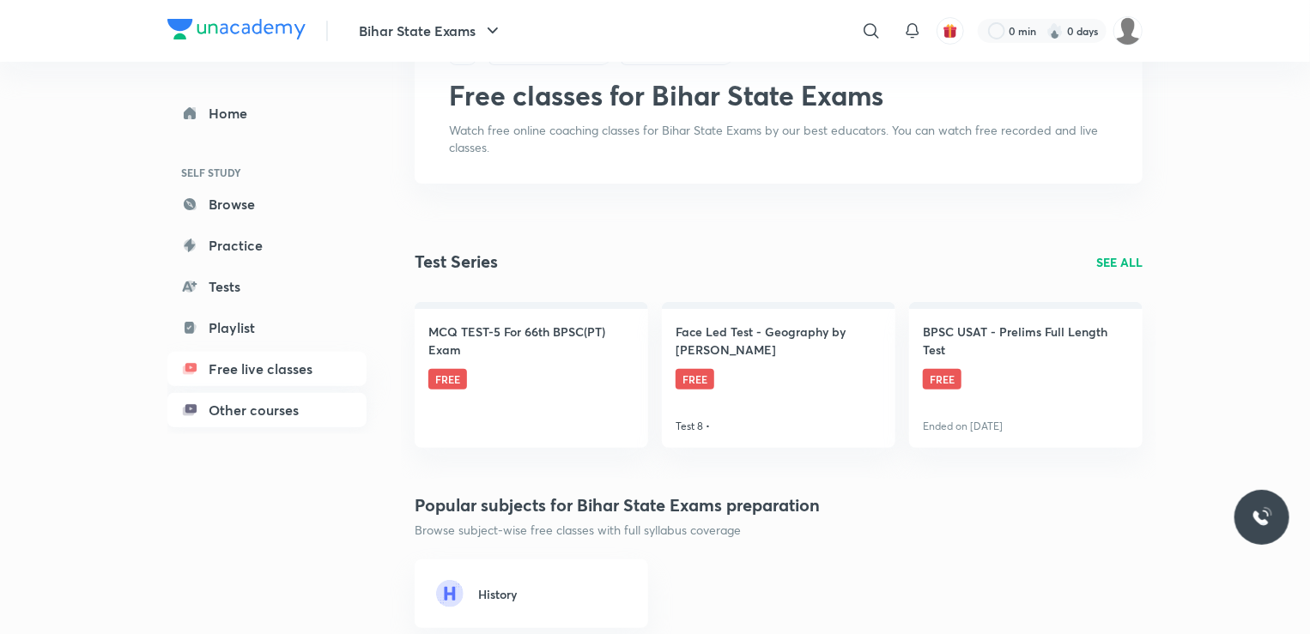
click at [221, 413] on link "Other courses" at bounding box center [266, 410] width 199 height 34
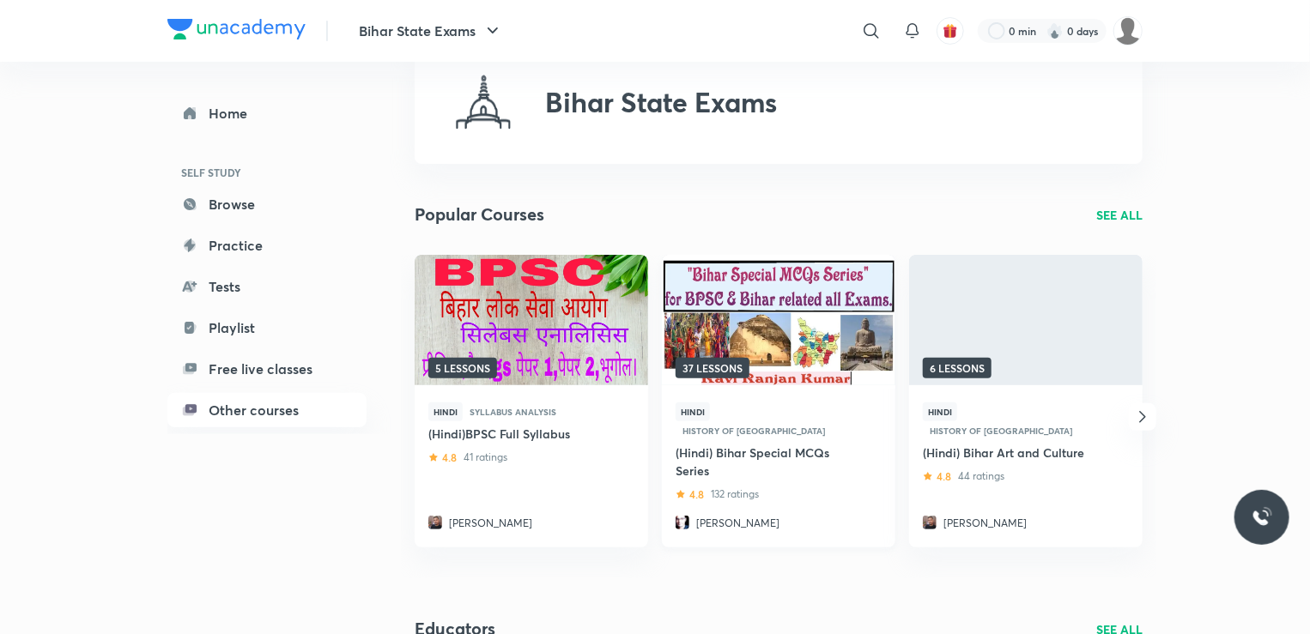
scroll to position [86, 0]
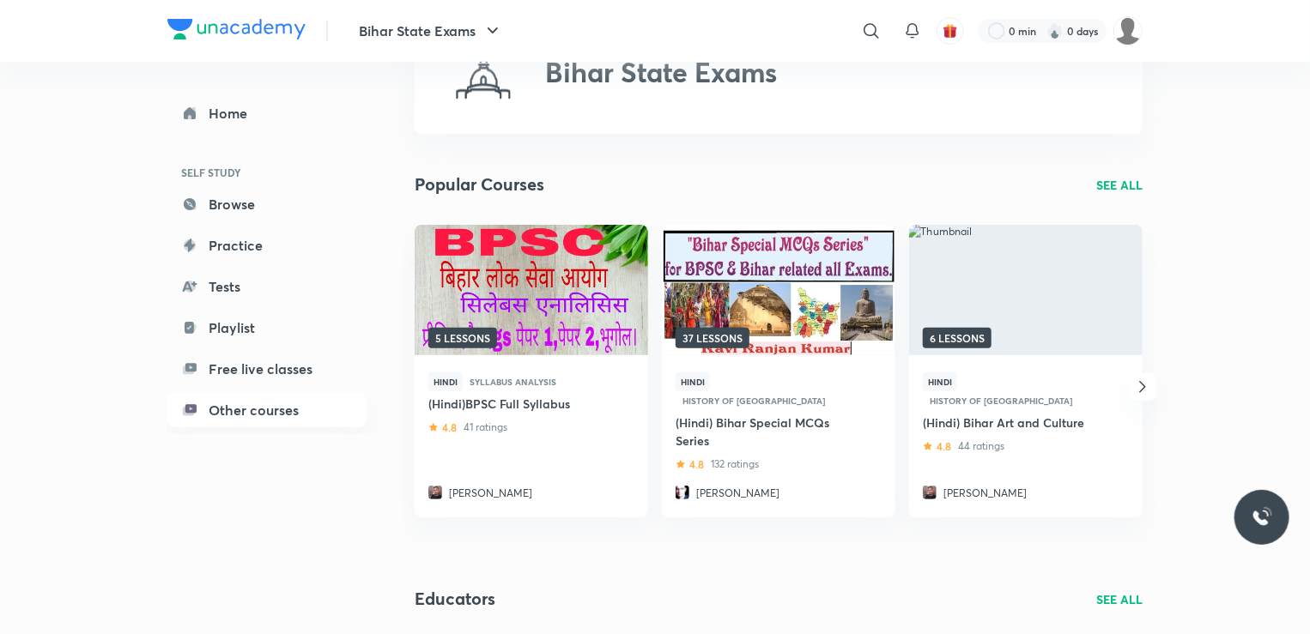
click at [1111, 185] on p "SEE ALL" at bounding box center [1119, 185] width 46 height 18
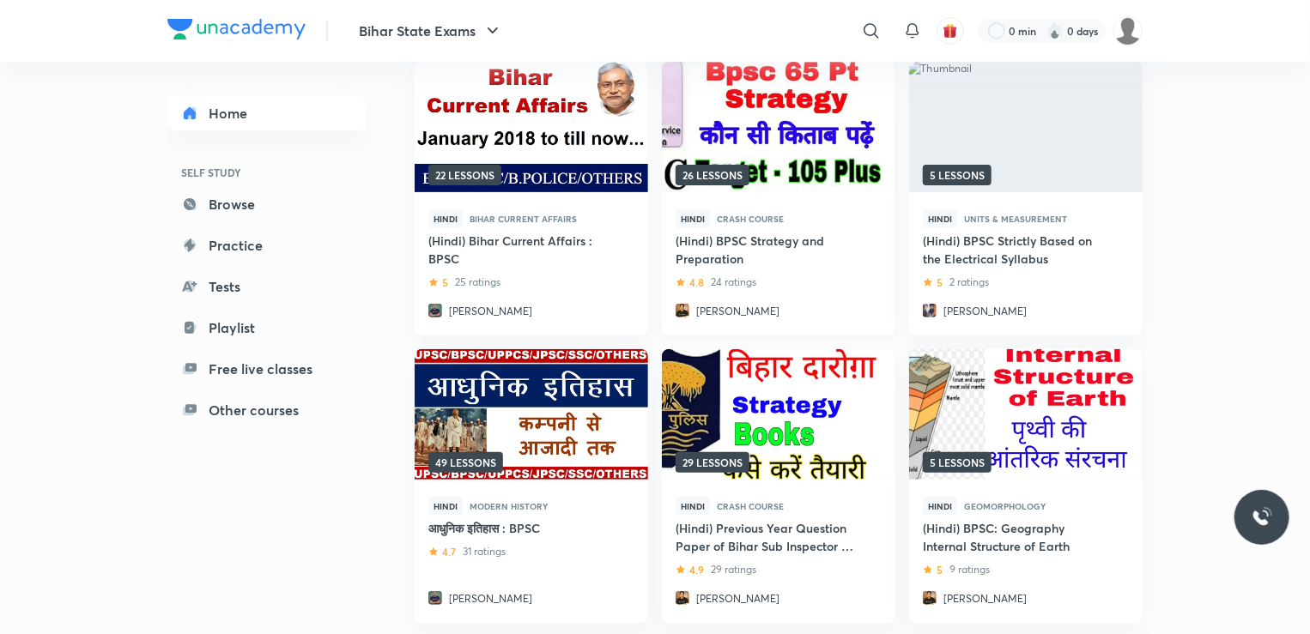
scroll to position [172, 0]
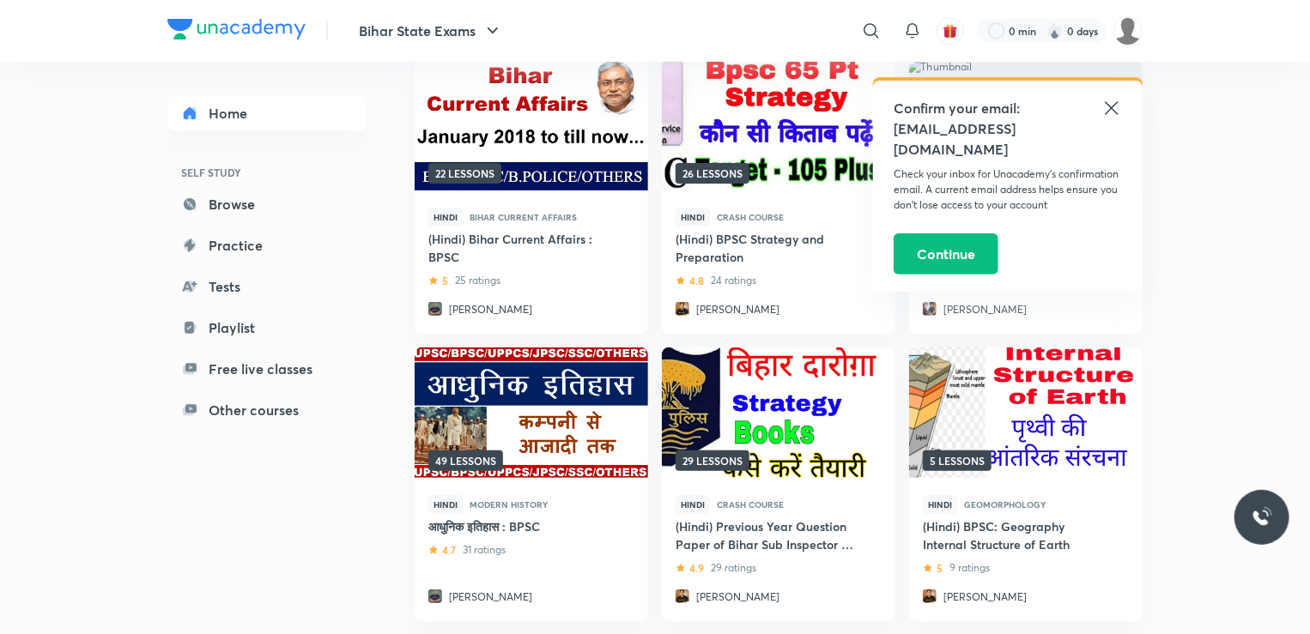
click at [1112, 102] on icon at bounding box center [1111, 108] width 21 height 21
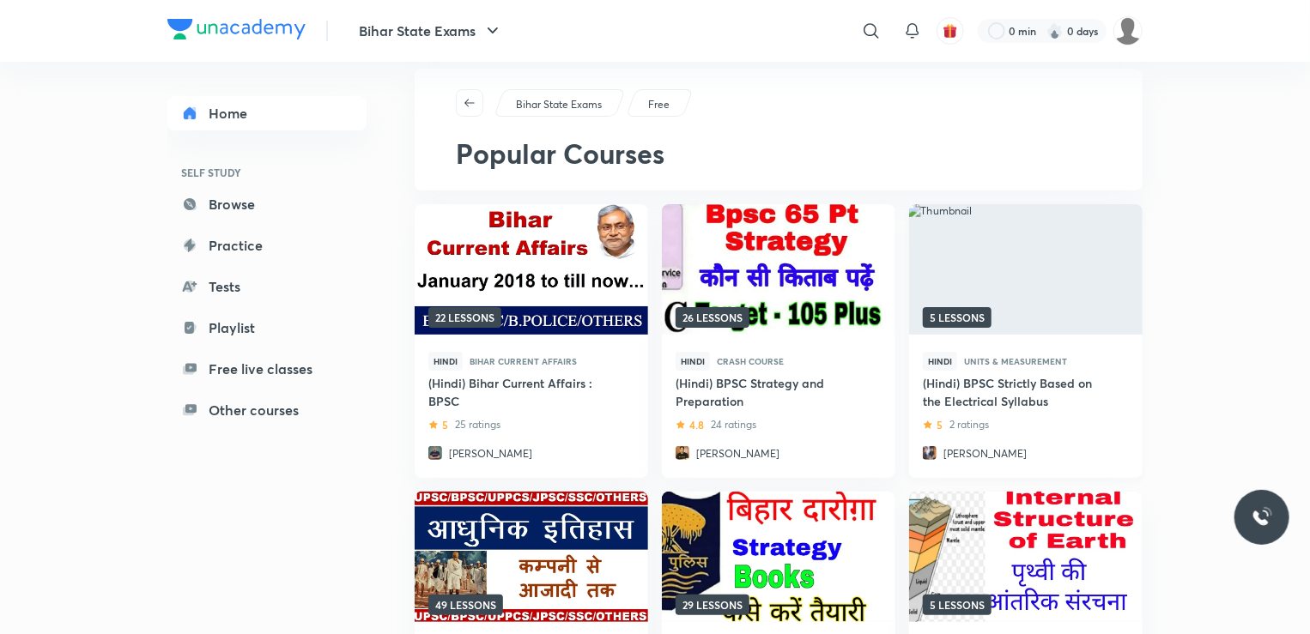
scroll to position [0, 0]
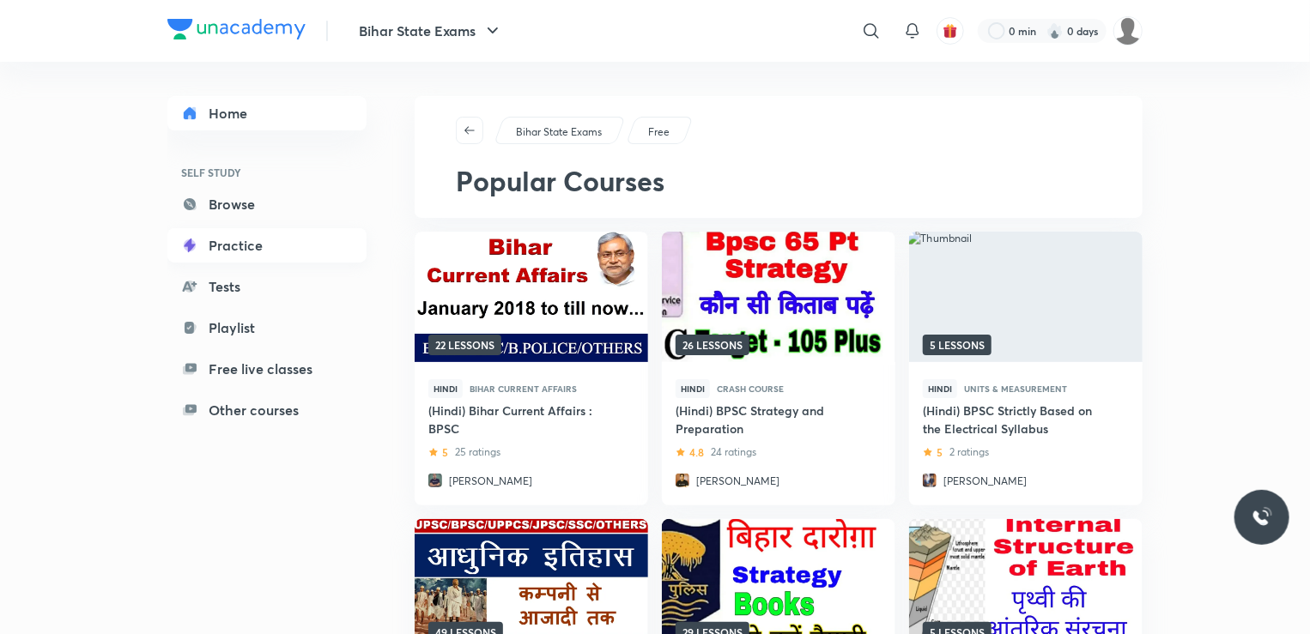
click at [240, 242] on link "Practice" at bounding box center [266, 245] width 199 height 34
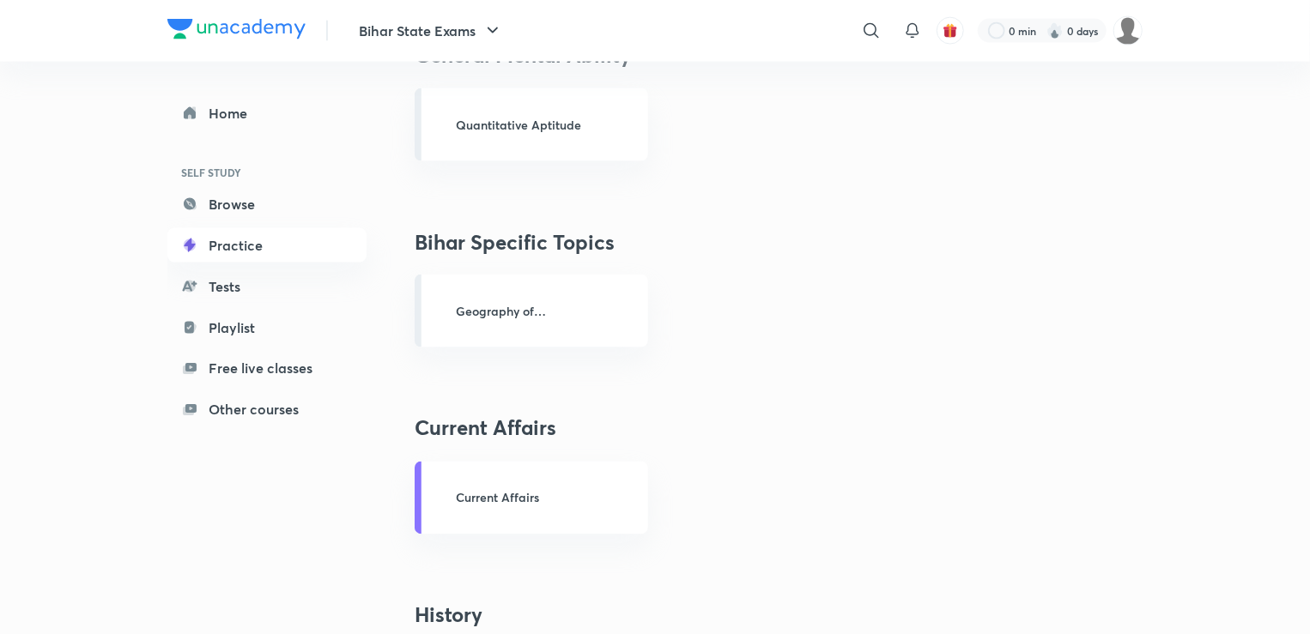
scroll to position [1459, 0]
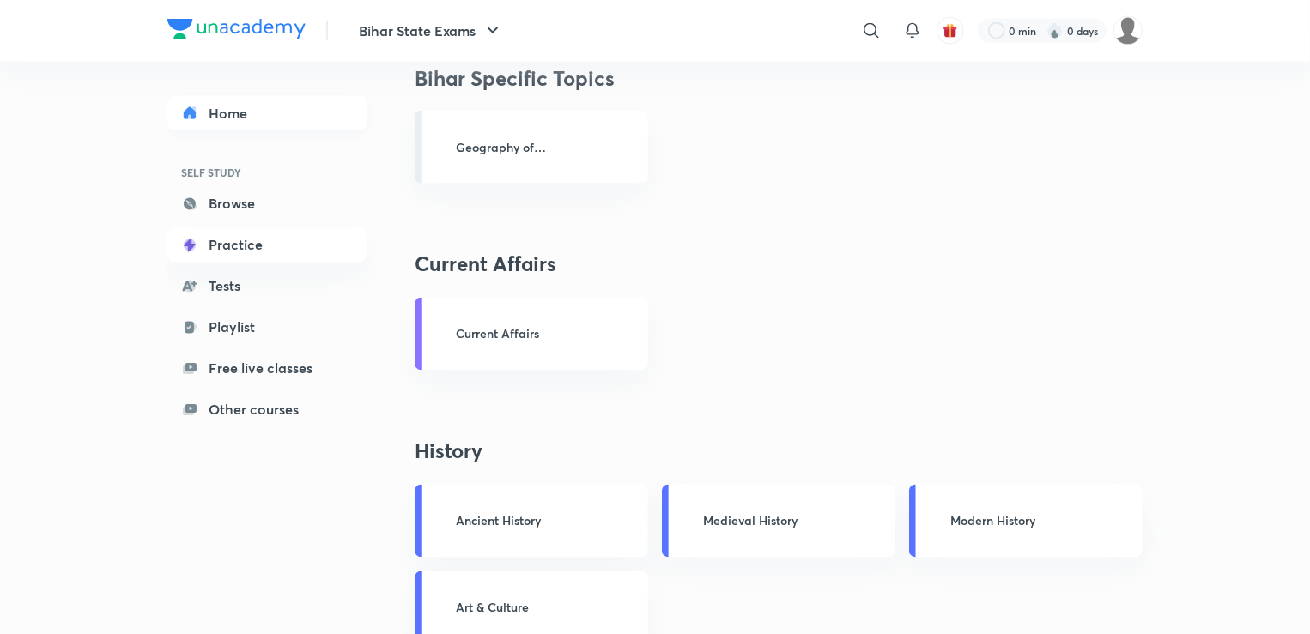
click at [224, 109] on link "Home" at bounding box center [266, 113] width 199 height 34
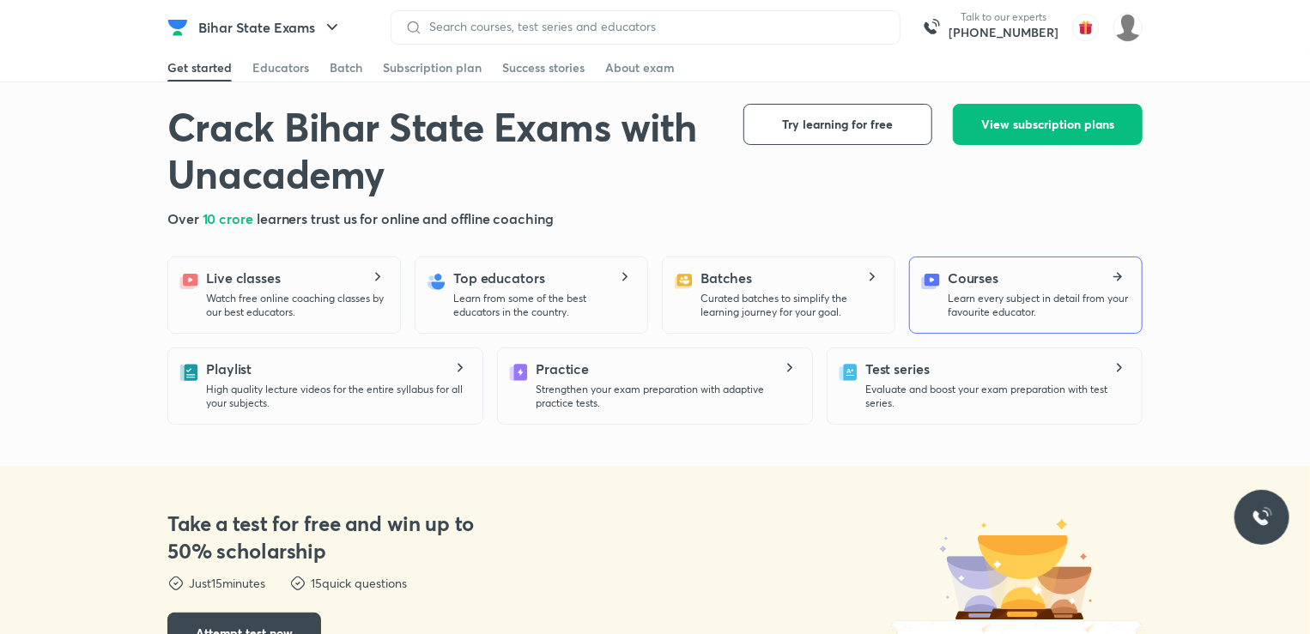
click at [976, 286] on h5 "Courses" at bounding box center [973, 278] width 51 height 21
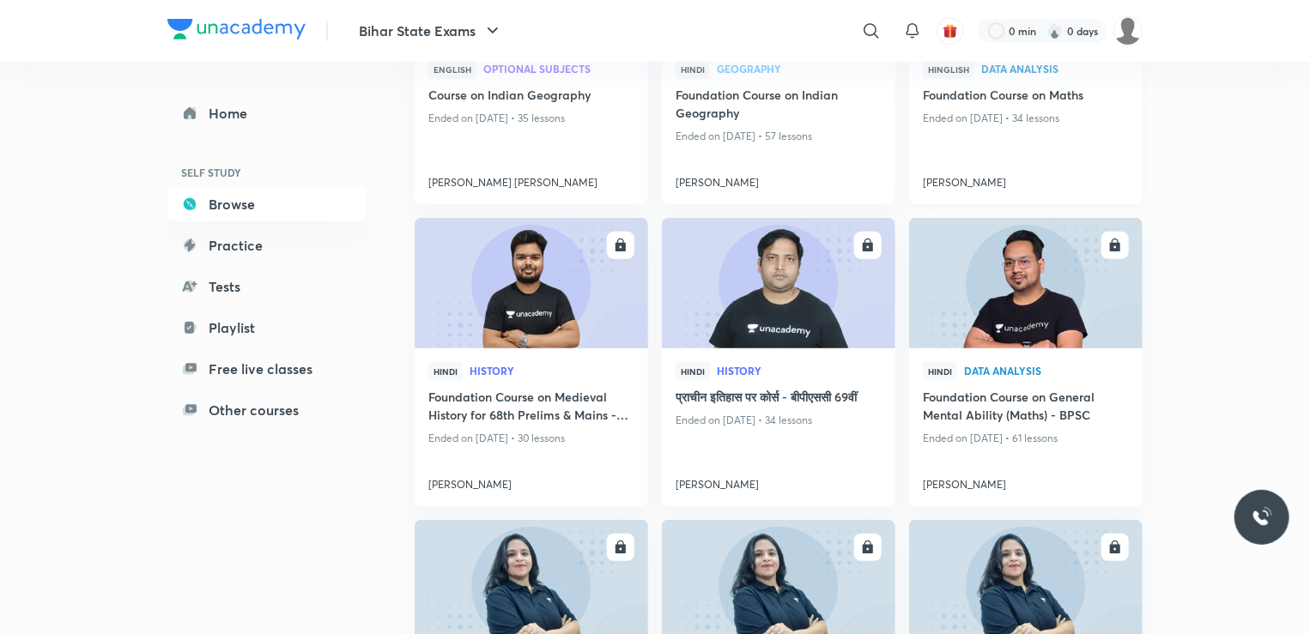
scroll to position [343, 0]
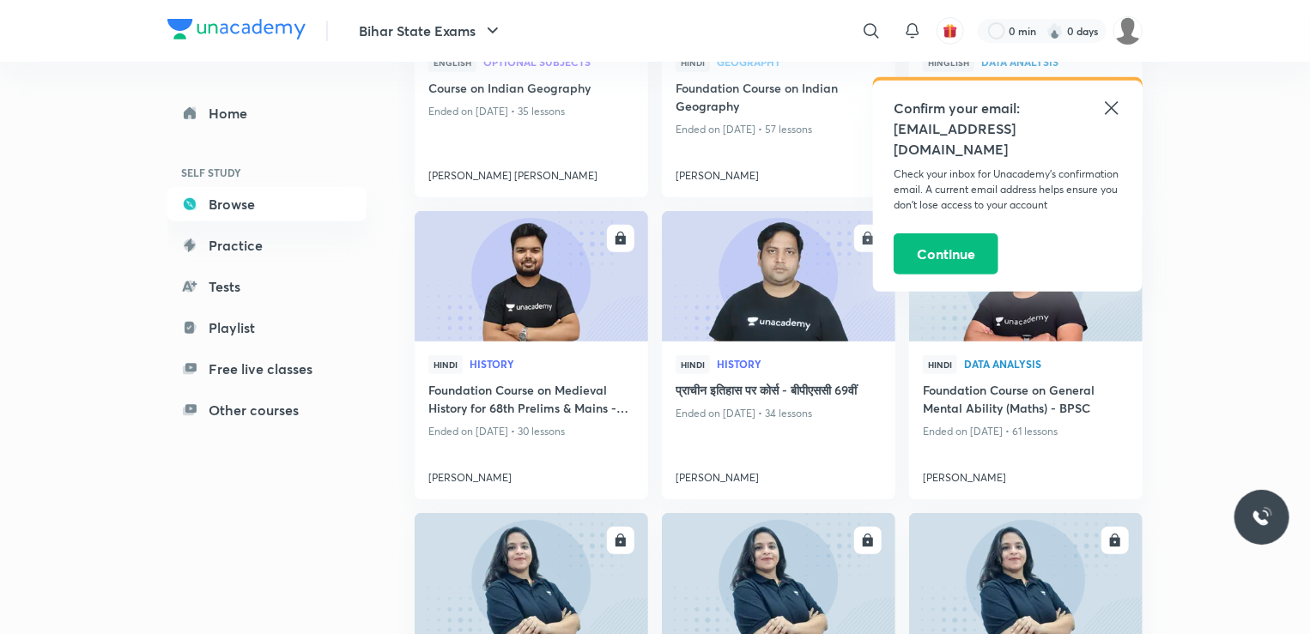
click at [1111, 105] on icon at bounding box center [1111, 108] width 21 height 21
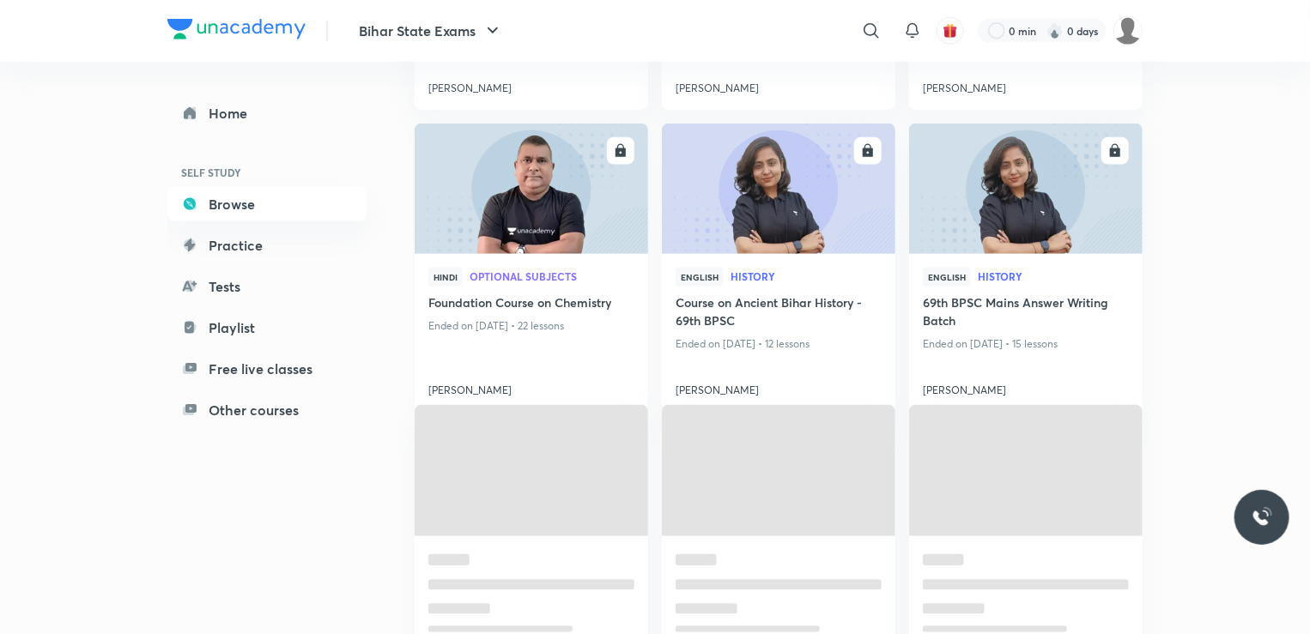
scroll to position [4437, 0]
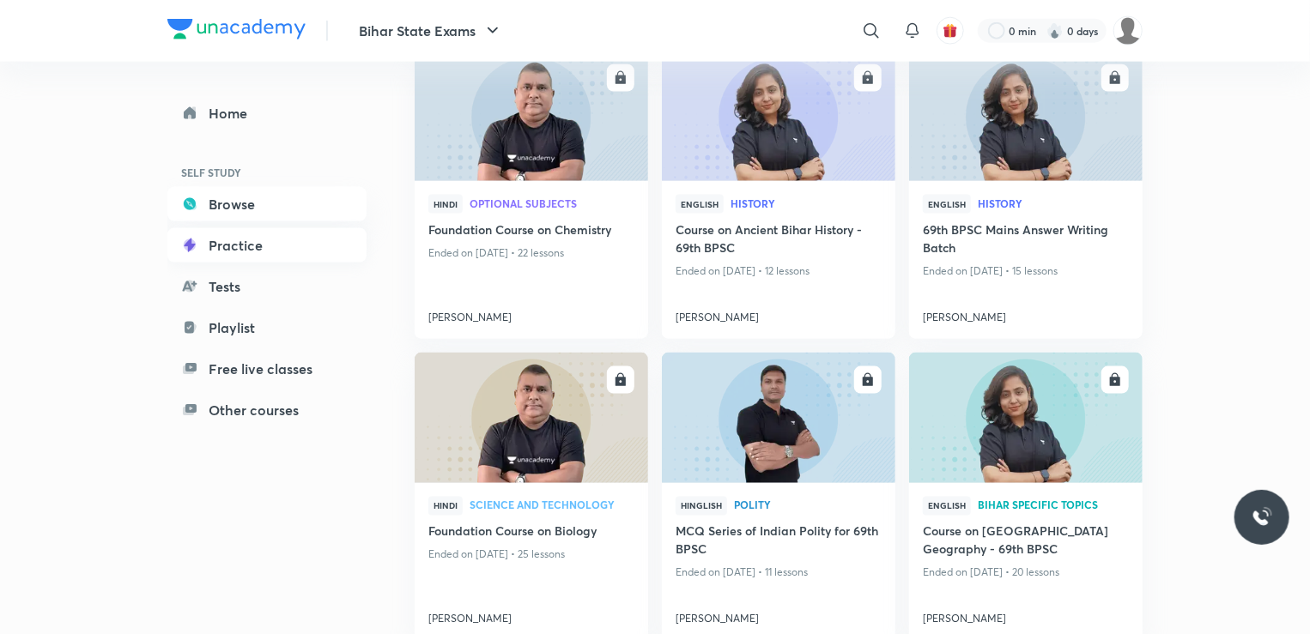
click at [232, 246] on link "Practice" at bounding box center [266, 245] width 199 height 34
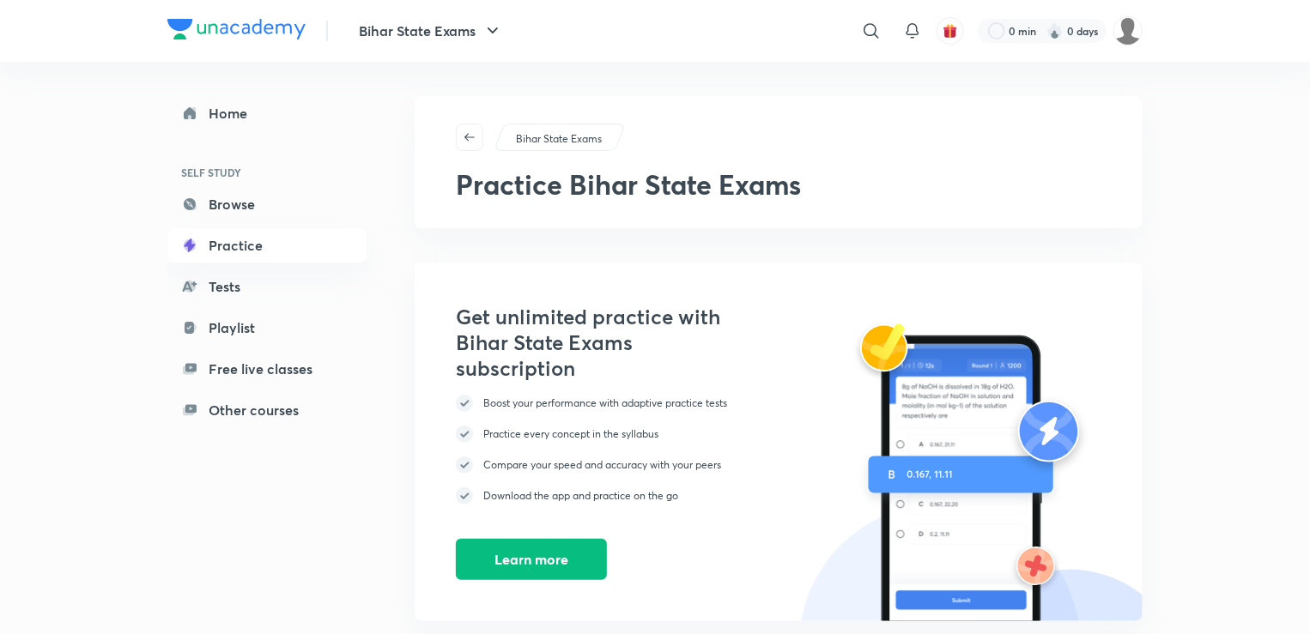
click at [232, 246] on link "Practice" at bounding box center [266, 245] width 199 height 34
click at [227, 209] on link "Browse" at bounding box center [266, 204] width 199 height 34
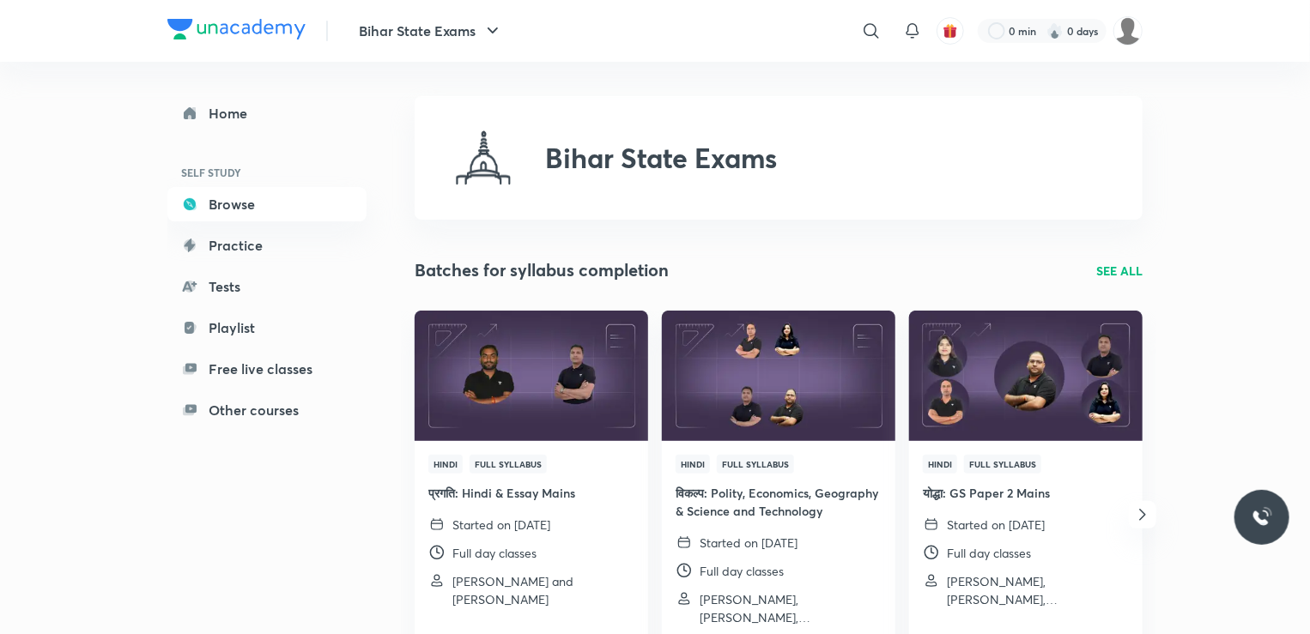
click at [217, 147] on div "Home SELF STUDY Browse Practice Tests Playlist Free live classes Other courses" at bounding box center [266, 261] width 199 height 331
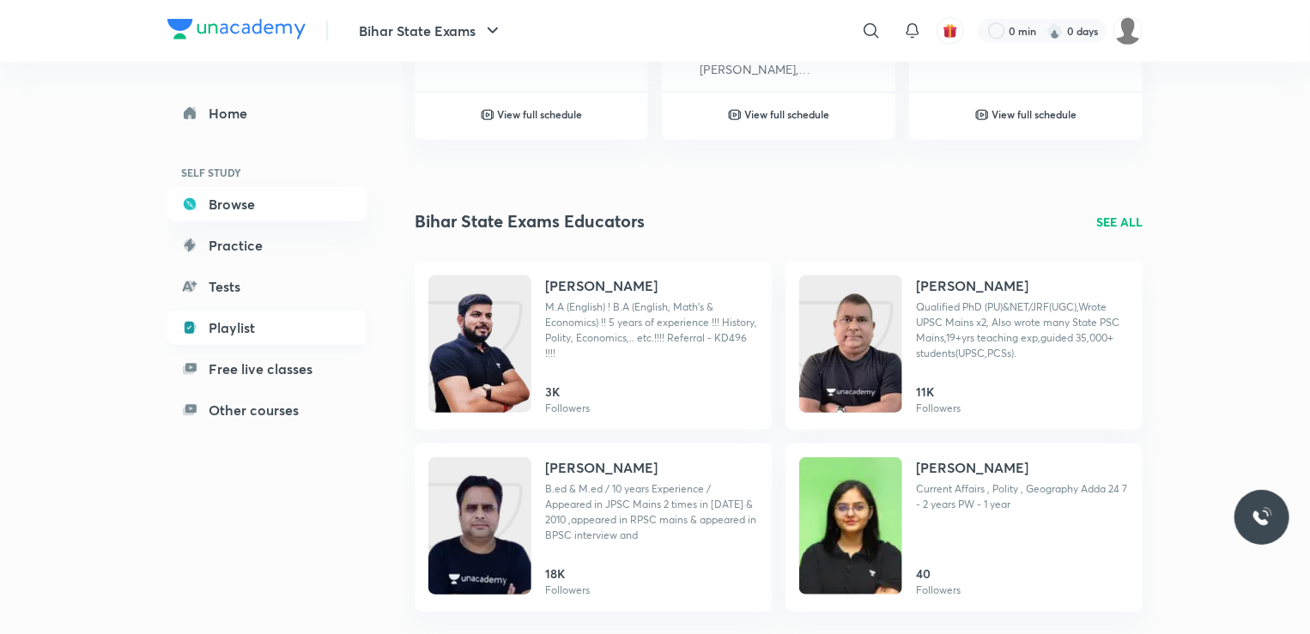
scroll to position [354, 0]
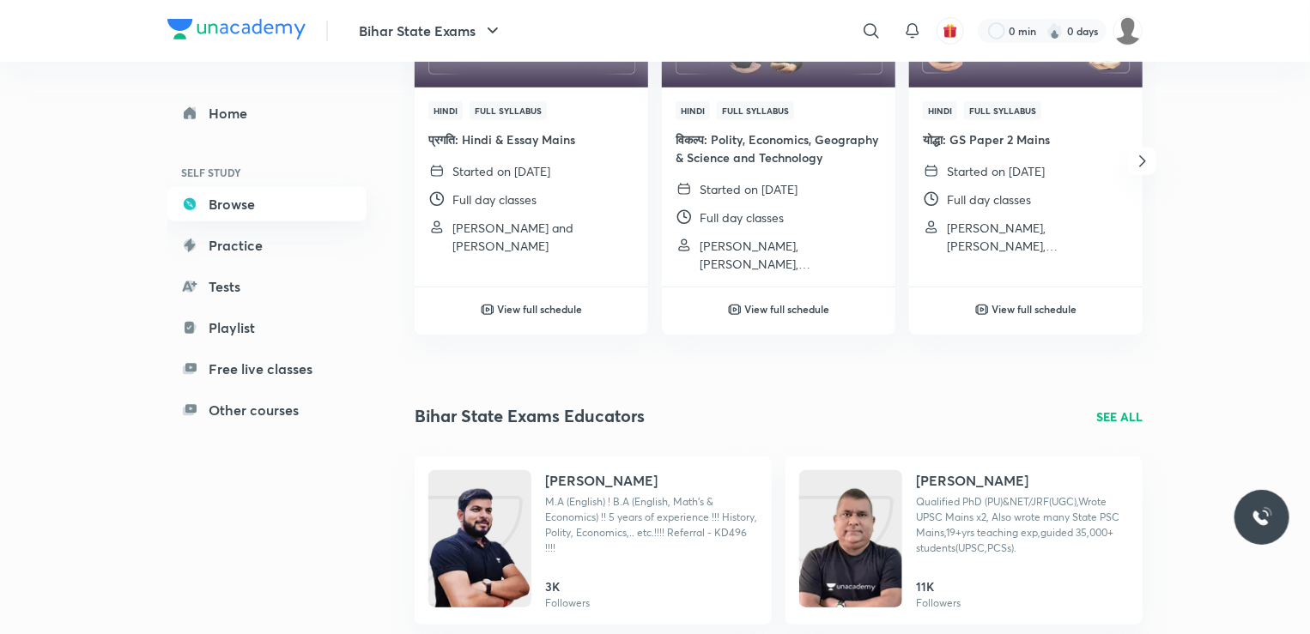
click at [247, 196] on link "Browse" at bounding box center [266, 204] width 199 height 34
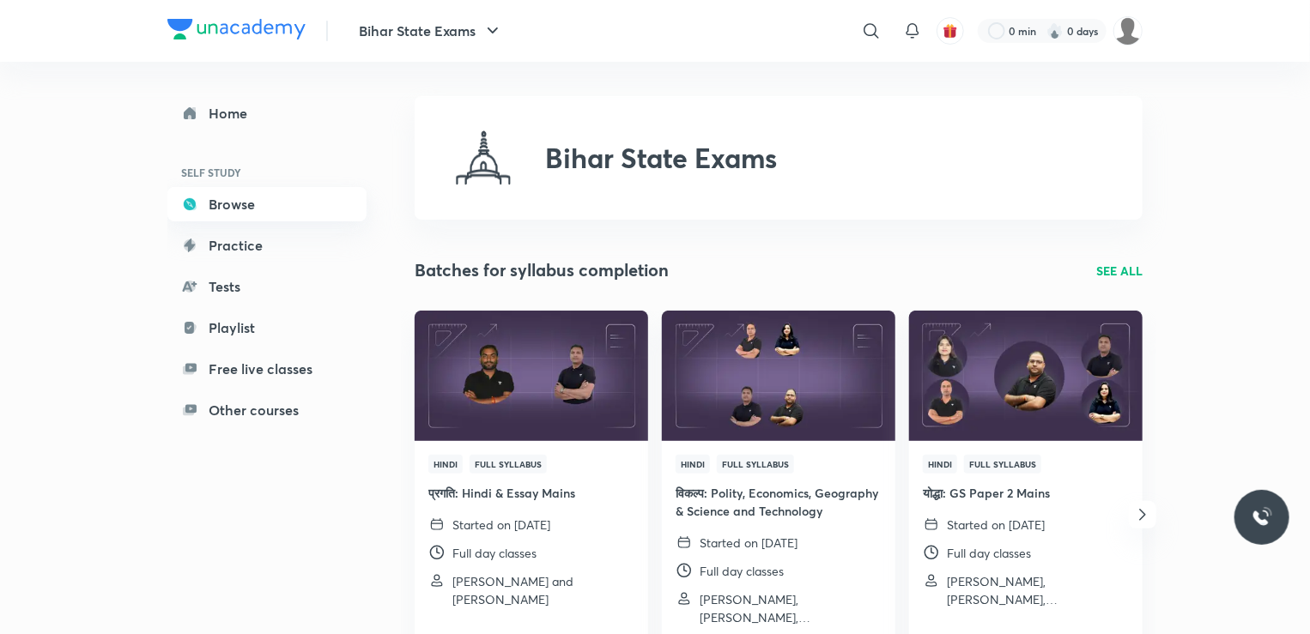
click at [247, 195] on link "Browse" at bounding box center [266, 204] width 199 height 34
click at [230, 120] on link "Home" at bounding box center [266, 113] width 199 height 34
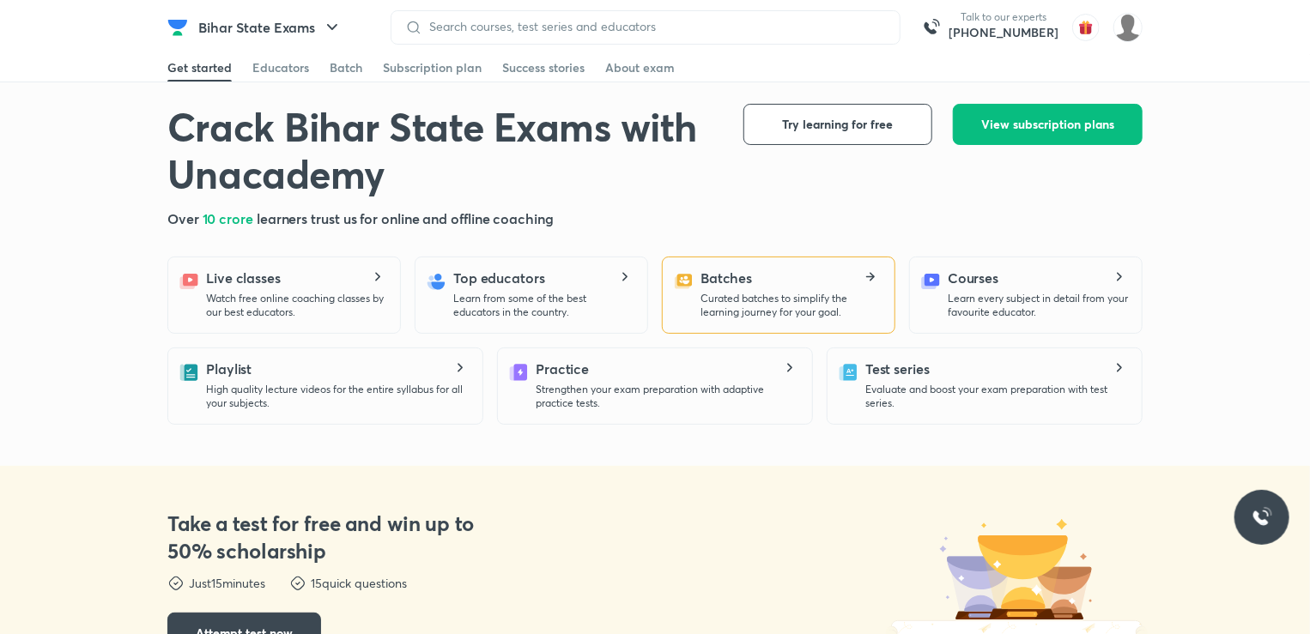
click at [803, 299] on p "Curated batches to simplify the learning journey for your goal." at bounding box center [791, 305] width 180 height 27
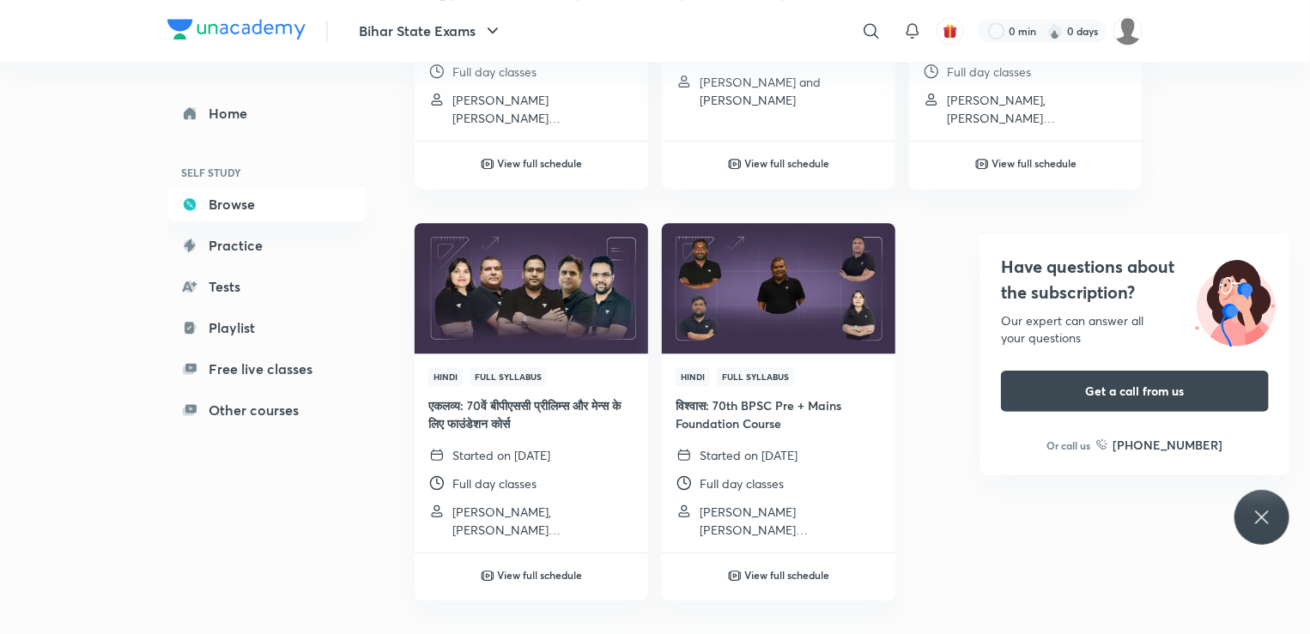
scroll to position [2514, 0]
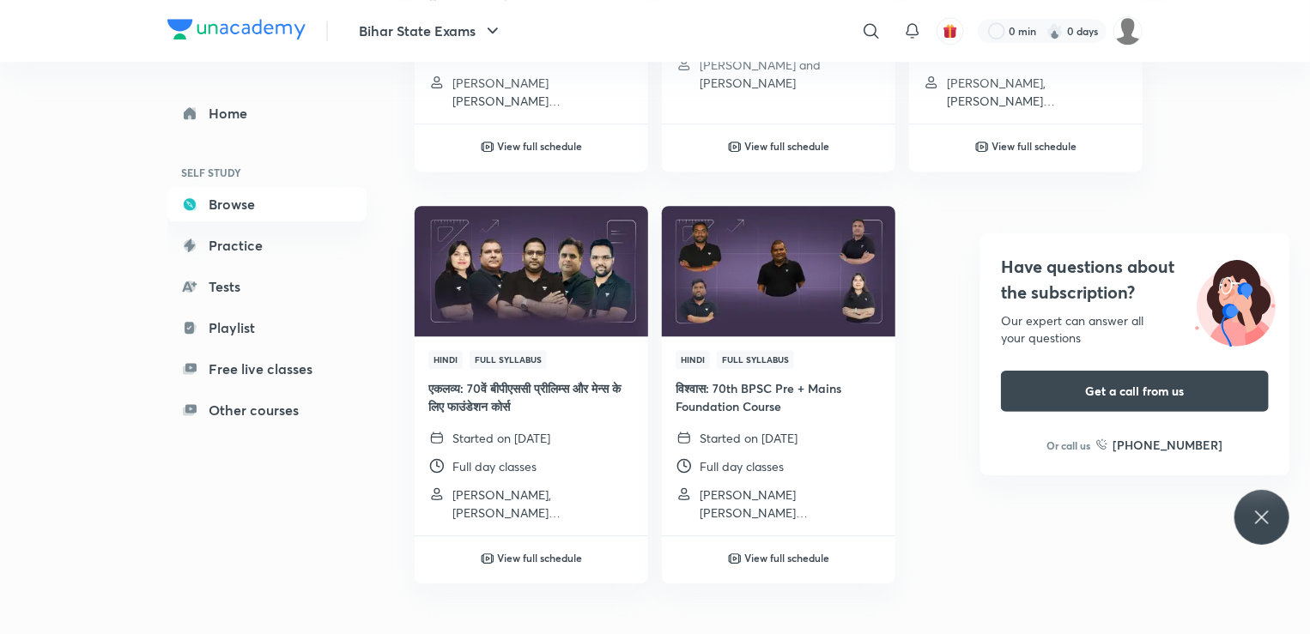
click at [1250, 506] on div "Have questions about the subscription? Our expert can answer all your questions…" at bounding box center [1261, 517] width 55 height 55
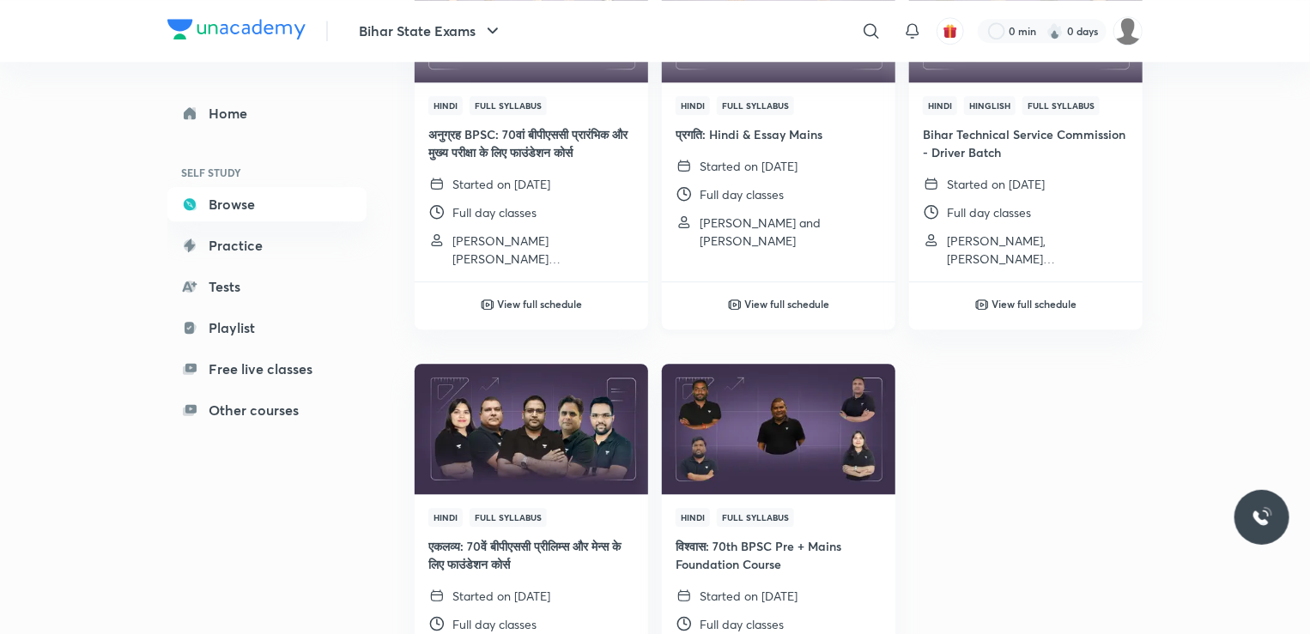
scroll to position [2170, 0]
